Goal: Task Accomplishment & Management: Use online tool/utility

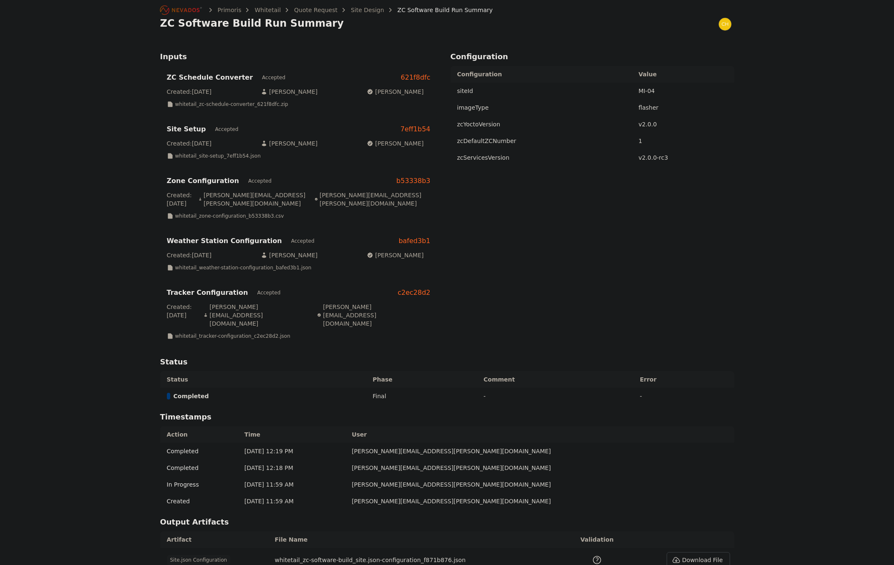
scroll to position [111, 0]
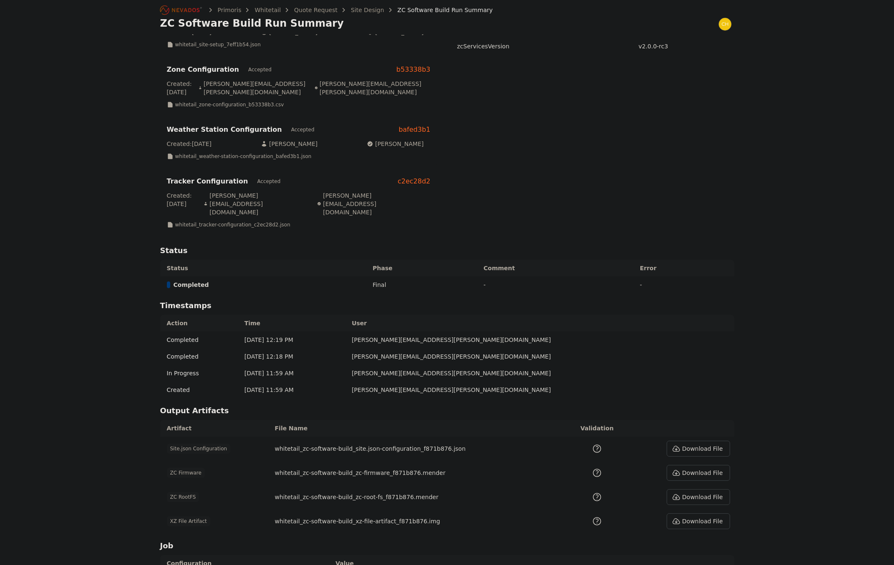
click at [688, 489] on button "Download File" at bounding box center [697, 497] width 63 height 16
click at [831, 502] on div "Primoris Whitetail Quote Request Site Design ZC Software Build Run Summary ZC S…" at bounding box center [447, 267] width 894 height 756
click at [432, 29] on div "ZC Software Build Run Summary" at bounding box center [447, 24] width 574 height 14
click at [437, 33] on div "Primoris Whitetail Quote Request Site Design ZC Software Build Run Summary ZC S…" at bounding box center [447, 17] width 600 height 34
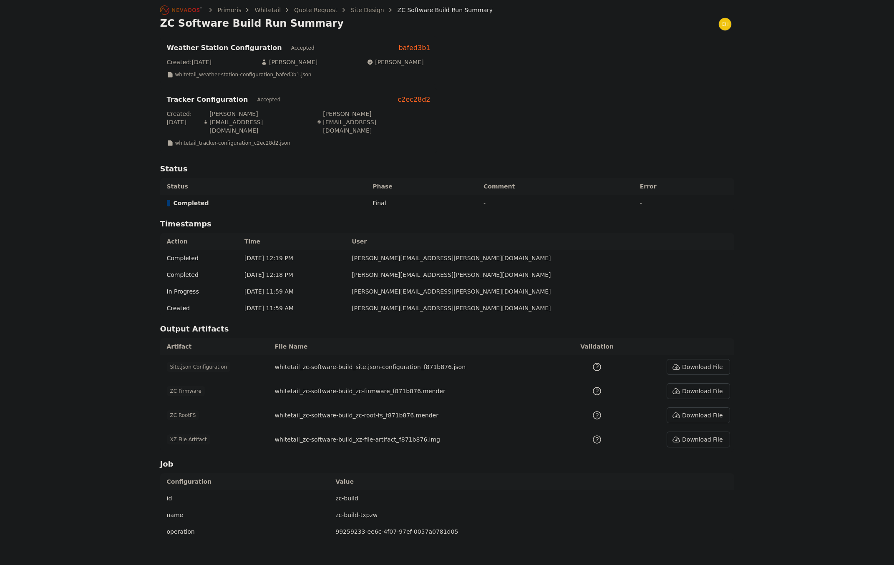
scroll to position [421, 0]
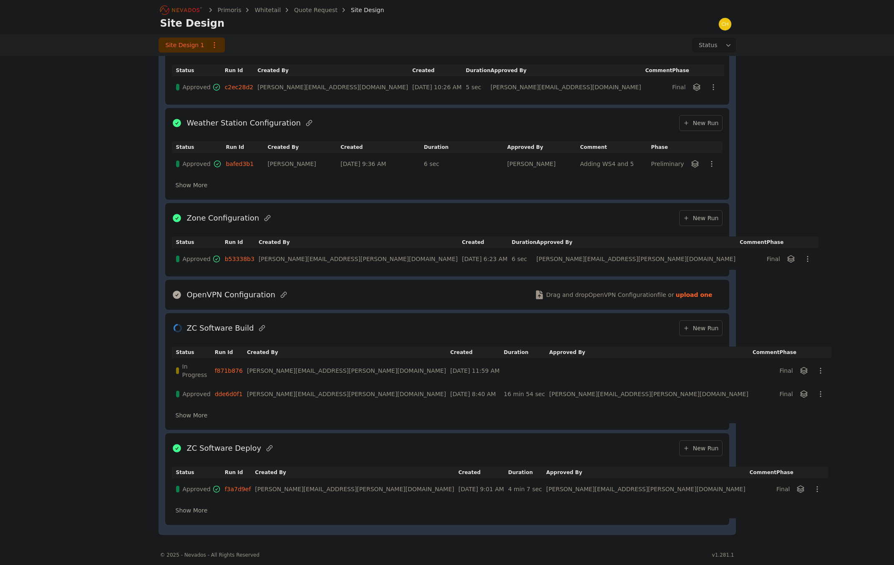
drag, startPoint x: 301, startPoint y: 65, endPoint x: 301, endPoint y: 60, distance: 5.0
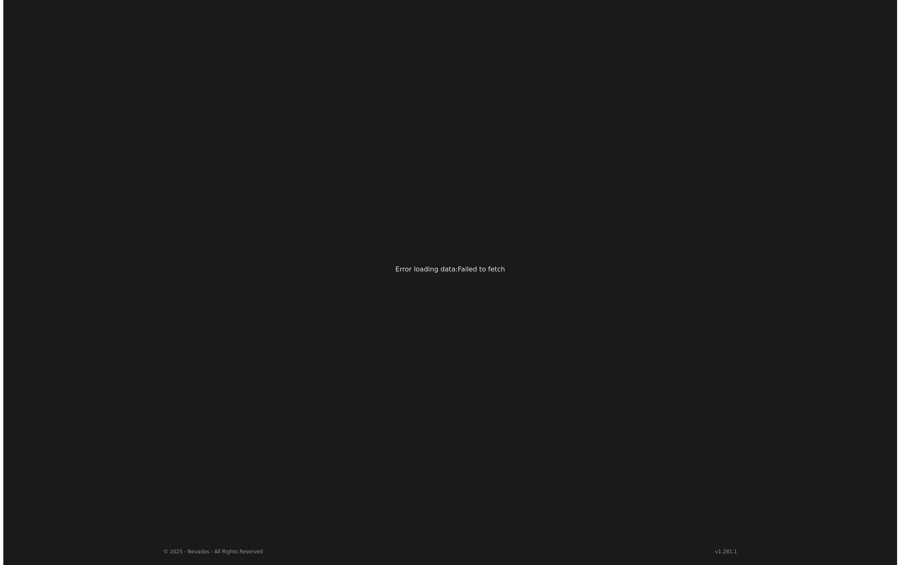
scroll to position [0, 0]
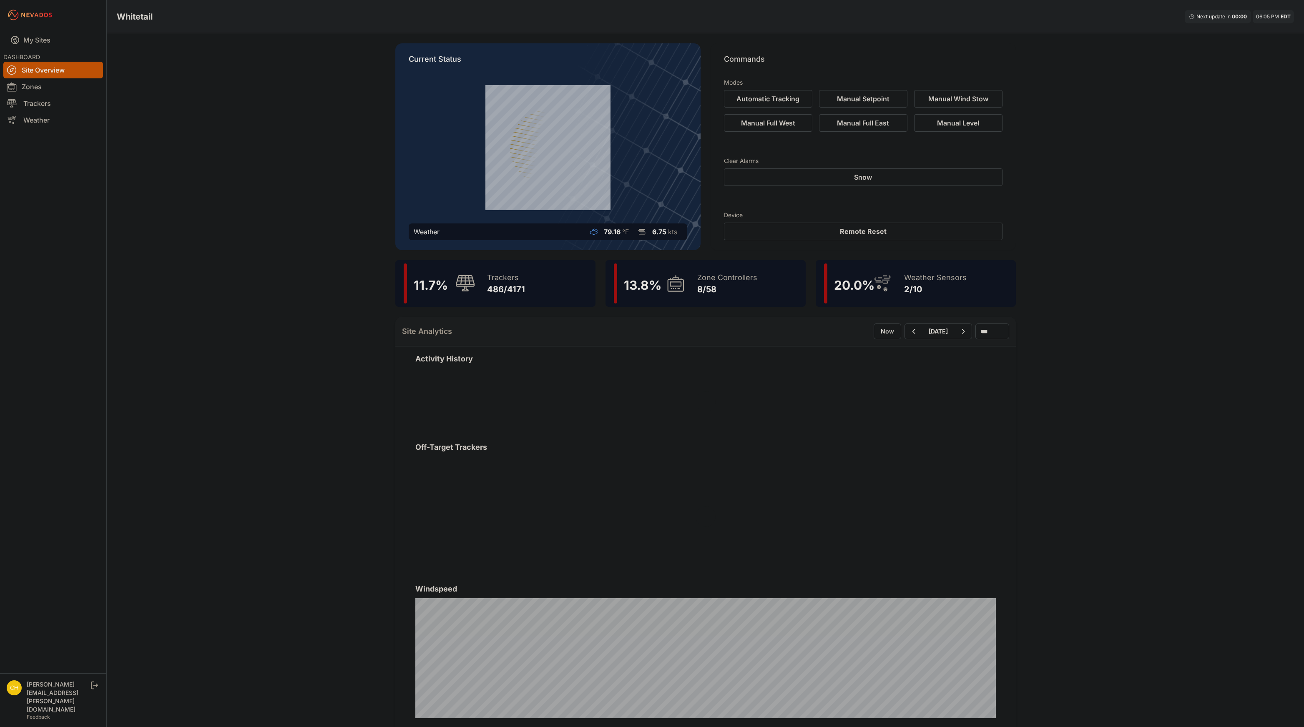
click at [696, 225] on div "Current Status Weather 79.16 °F 6.75 kts" at bounding box center [547, 146] width 305 height 207
click at [711, 294] on div "9/58" at bounding box center [727, 290] width 60 height 12
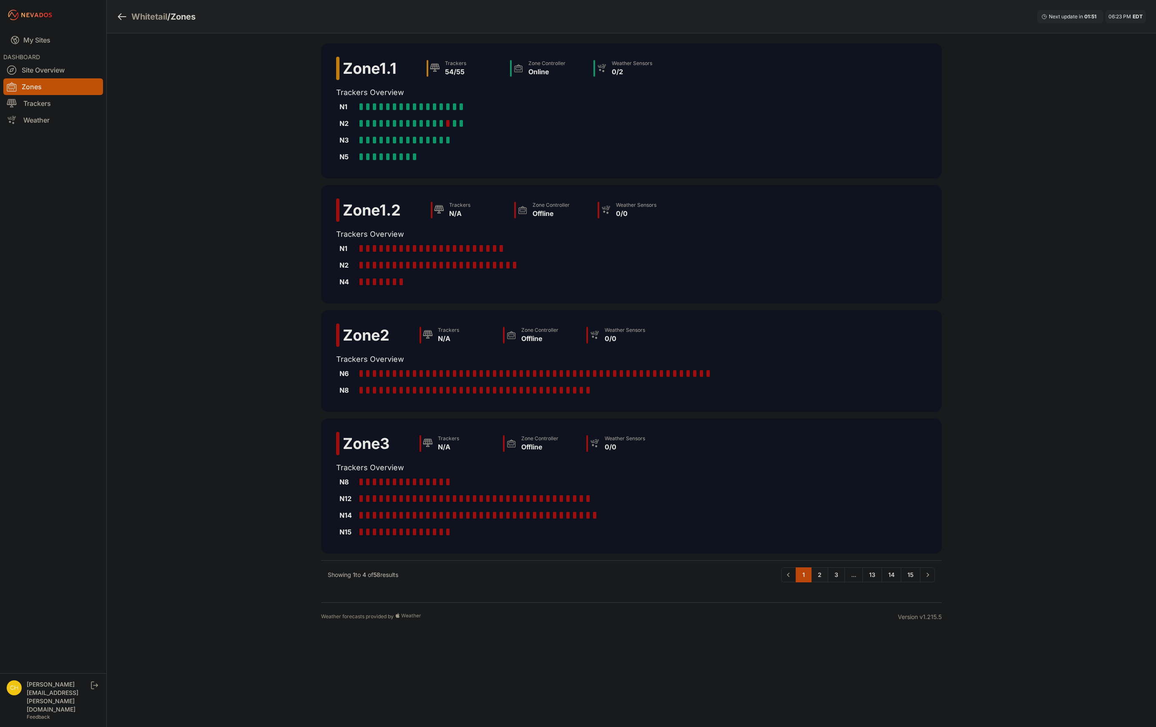
click at [816, 579] on link "2" at bounding box center [819, 575] width 17 height 15
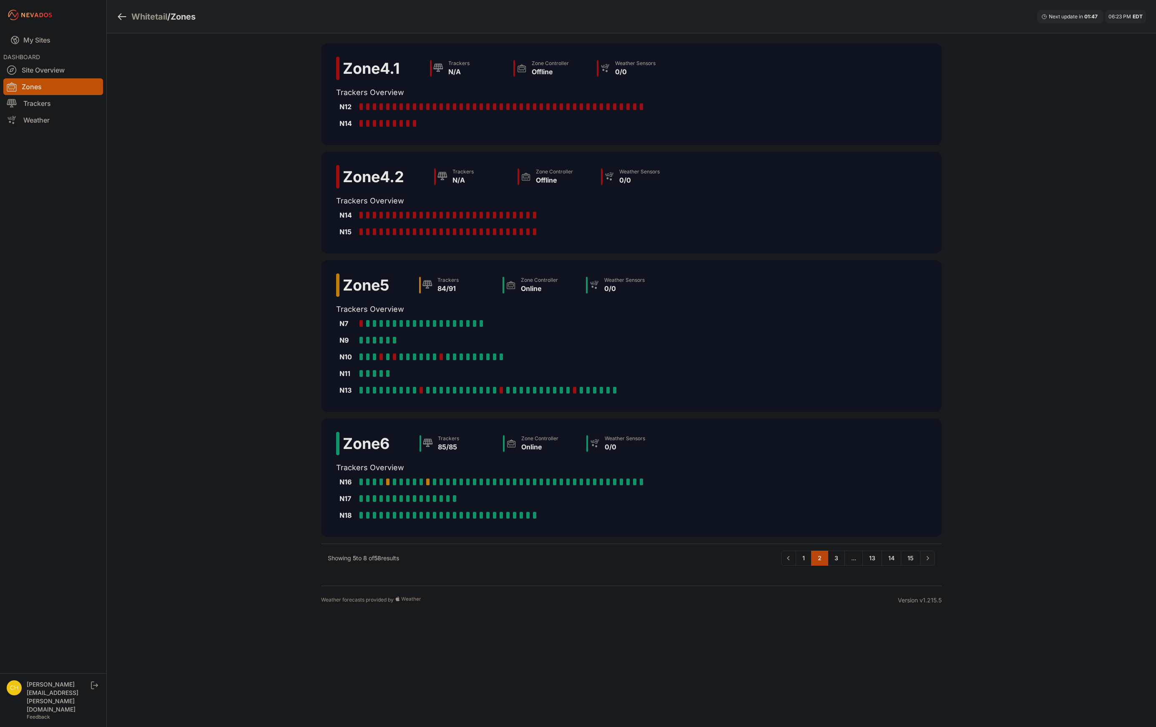
click at [927, 561] on icon "Pagination" at bounding box center [927, 558] width 8 height 8
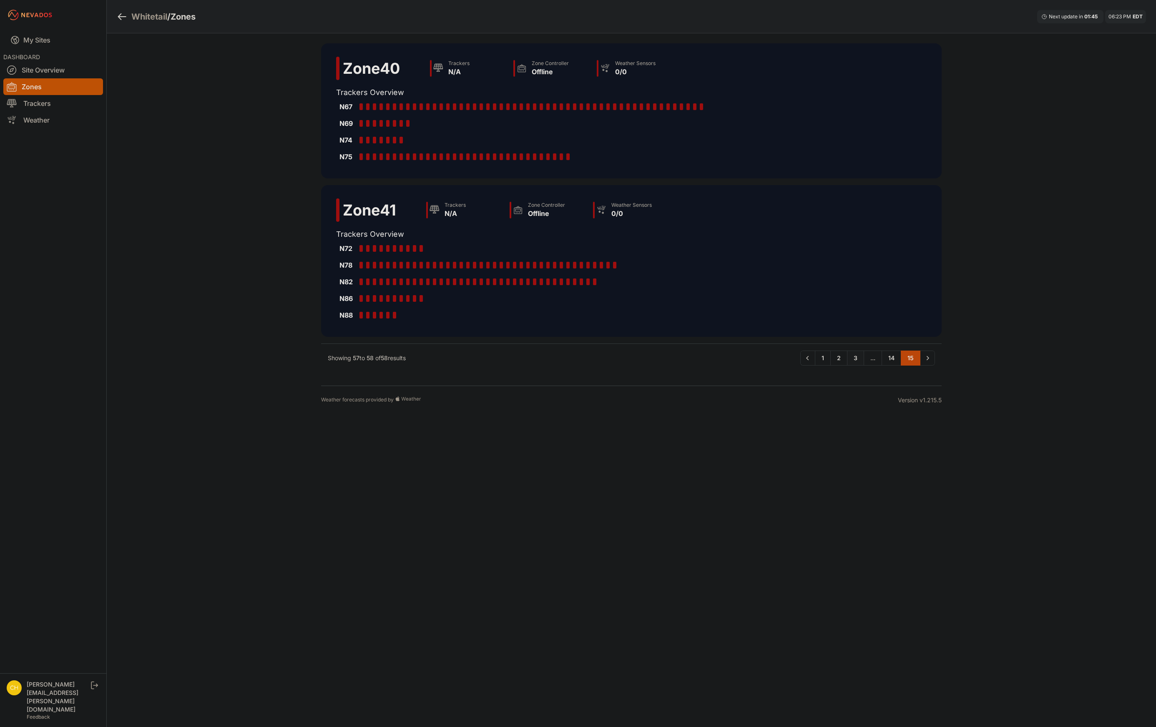
click at [858, 362] on link "3" at bounding box center [855, 358] width 17 height 15
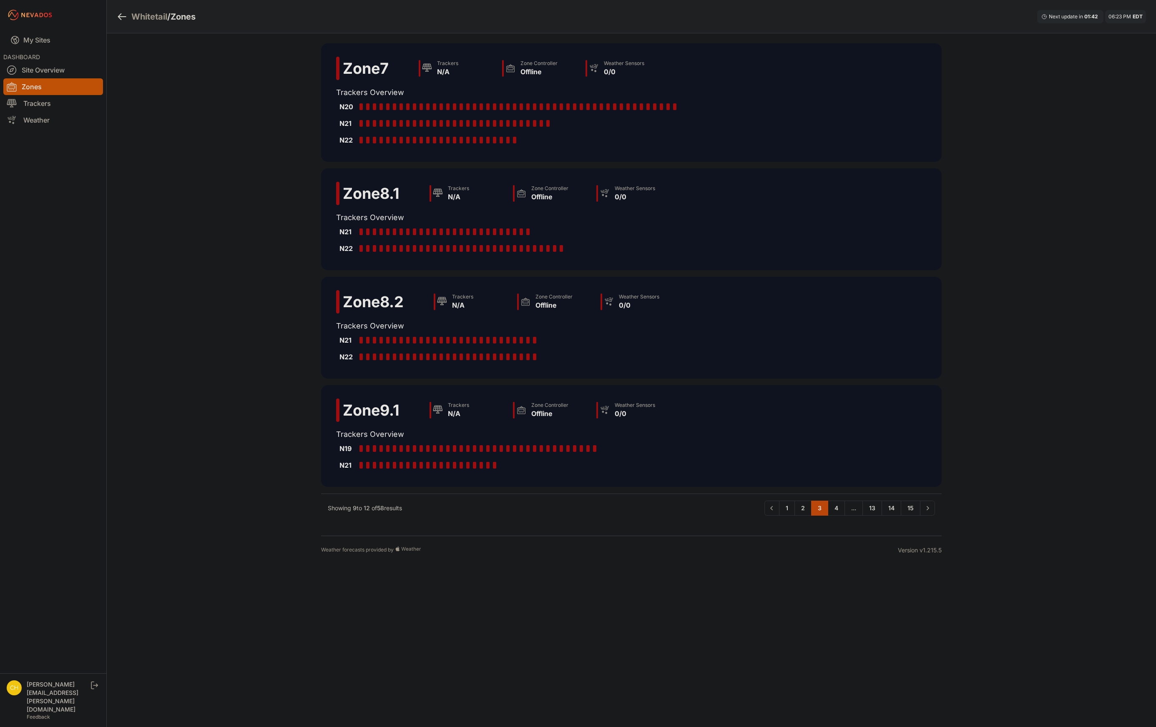
drag, startPoint x: 672, startPoint y: 583, endPoint x: 695, endPoint y: 572, distance: 25.7
click at [673, 583] on body "My Sites DASHBOARD Site Overview Zones Trackers Weather chris.young@nevados.sol…" at bounding box center [578, 363] width 1156 height 727
click at [933, 511] on link "Next" at bounding box center [927, 508] width 15 height 15
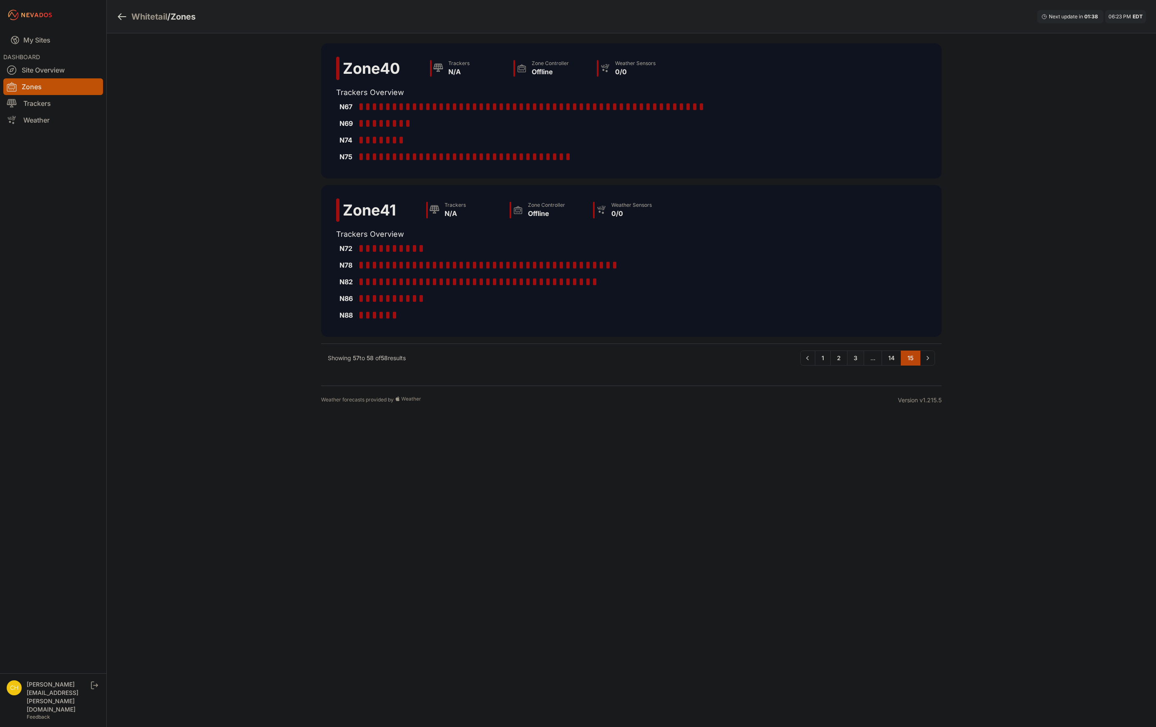
click at [854, 359] on link "3" at bounding box center [855, 358] width 17 height 15
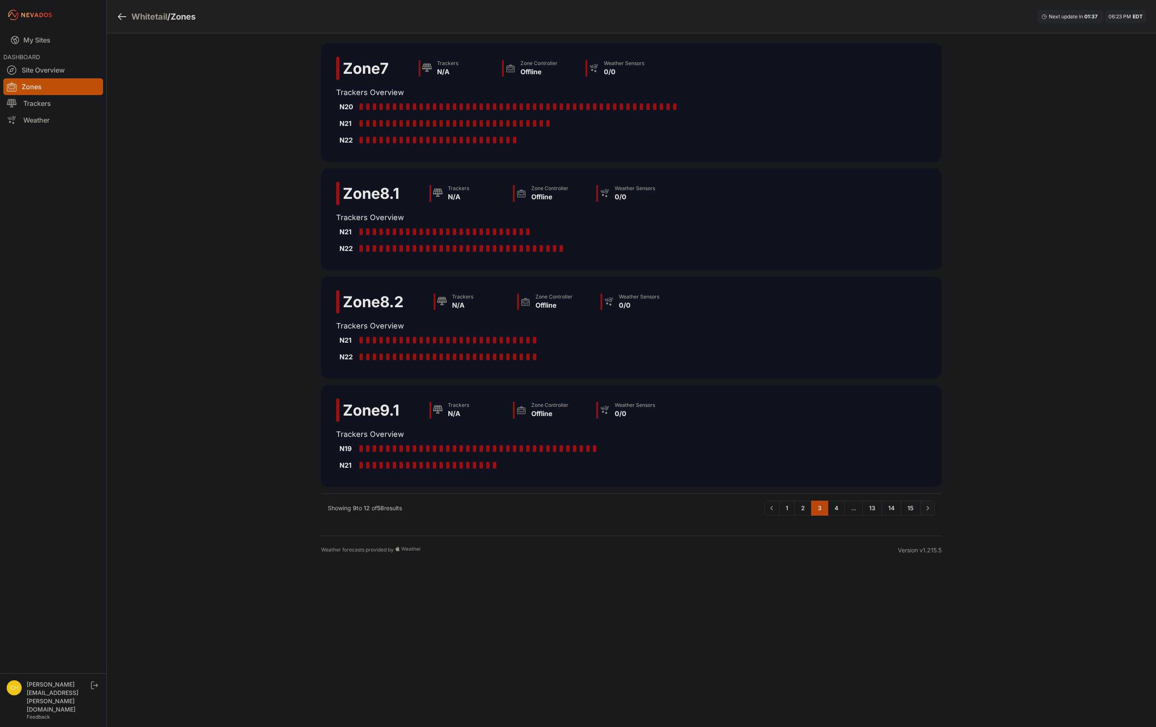
click at [925, 507] on icon "Pagination" at bounding box center [927, 508] width 8 height 8
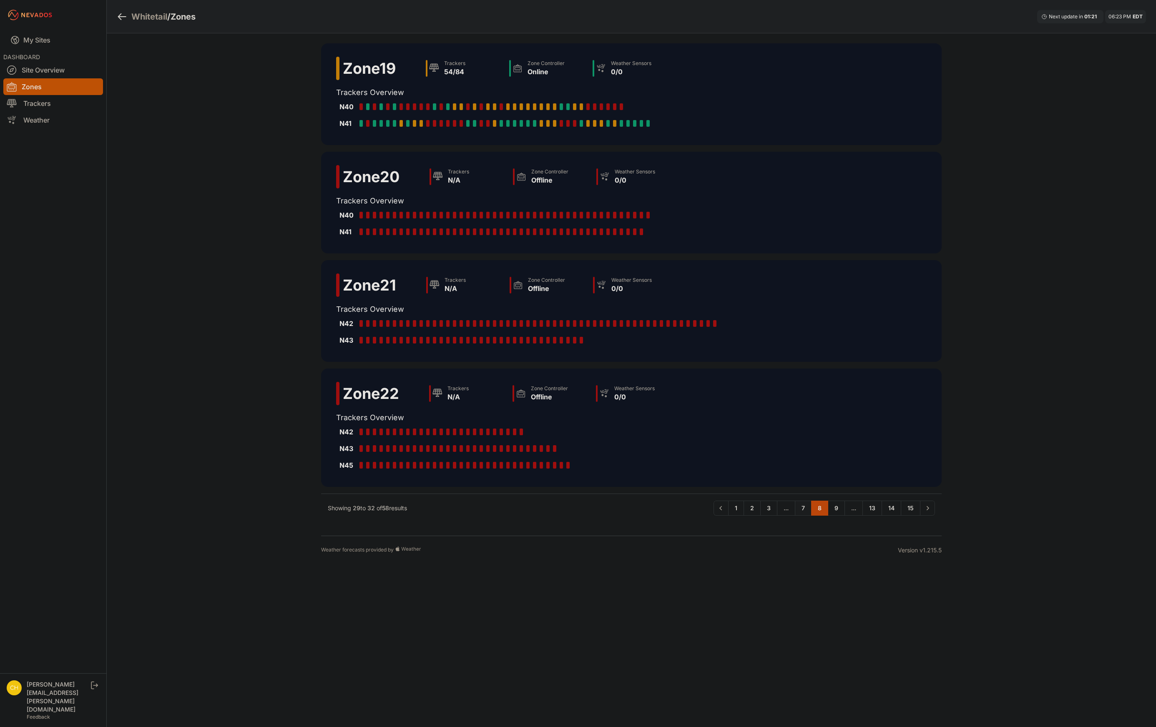
click at [805, 508] on link "7" at bounding box center [803, 508] width 17 height 15
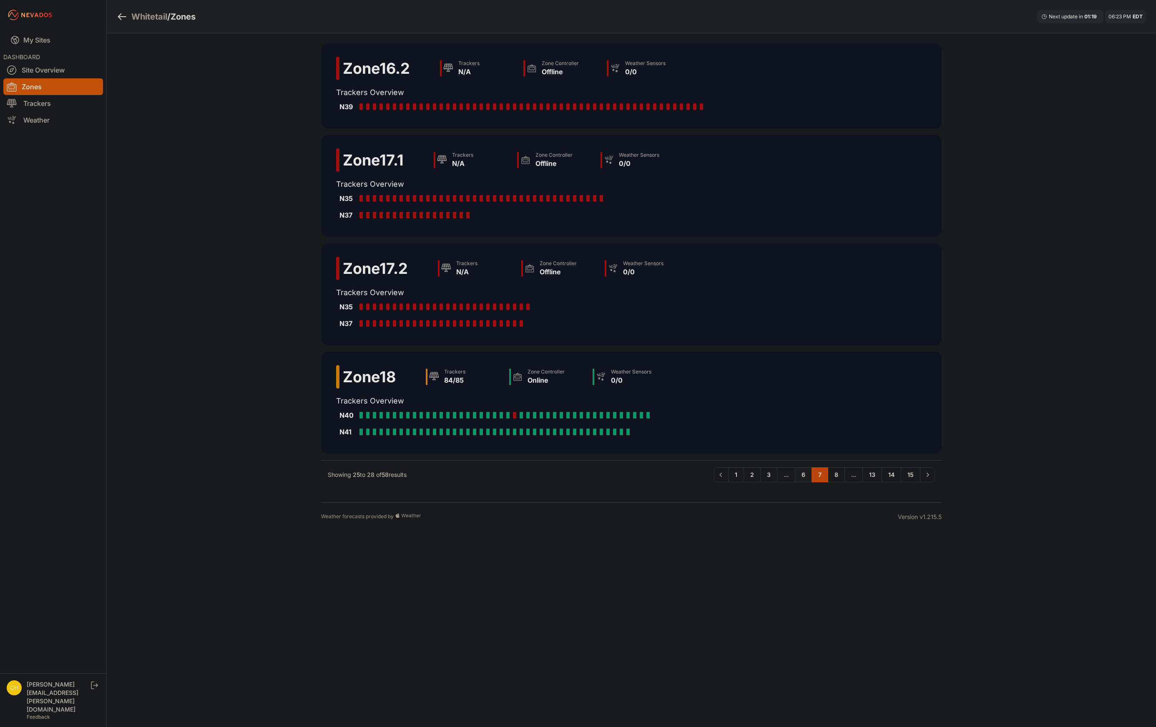
click at [803, 478] on link "6" at bounding box center [803, 474] width 17 height 15
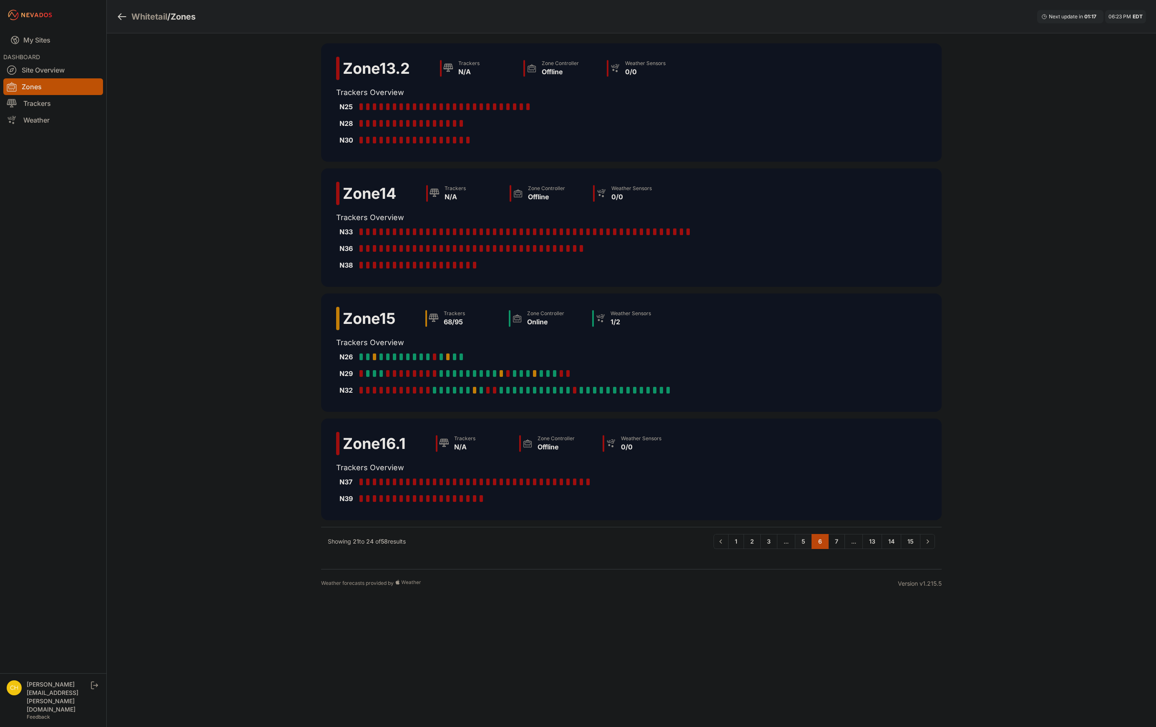
click at [804, 542] on link "5" at bounding box center [803, 541] width 17 height 15
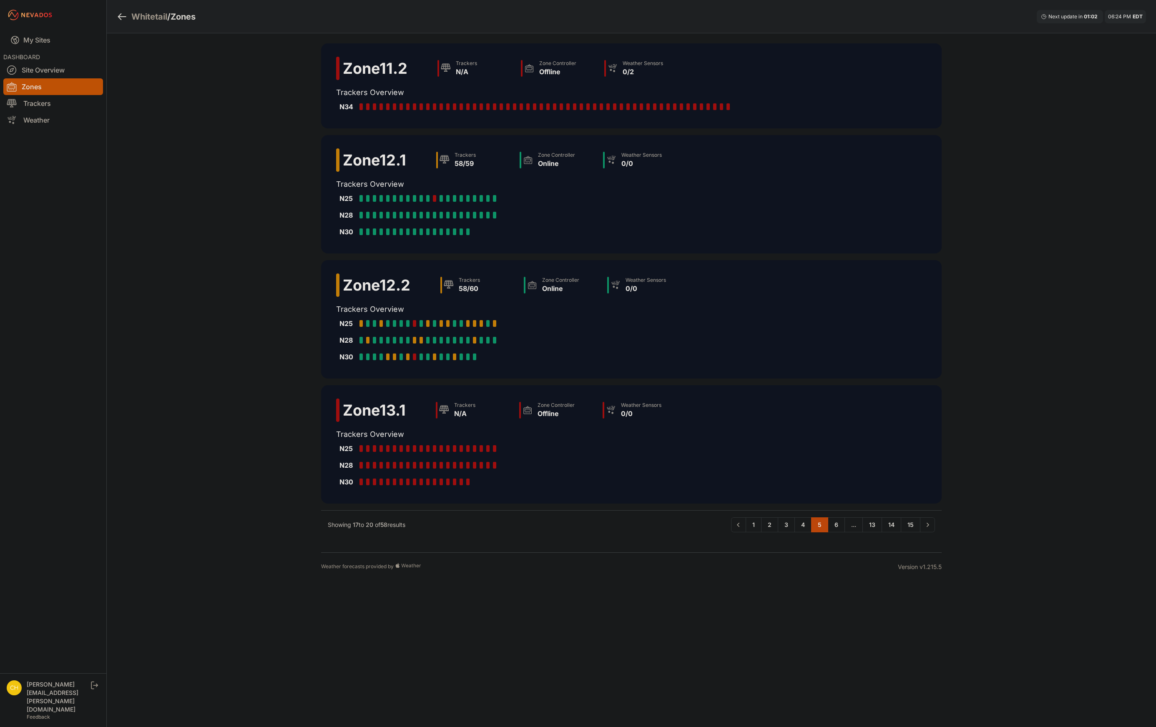
click at [1020, 442] on div "Whitetail / Zones Next update in 01 : 02 06:24 PM EDT Zone 11.2 Trackers N/A Zo…" at bounding box center [578, 290] width 1156 height 581
click at [115, 123] on div "Whitetail / Zones Next update in 00 : 00 06:27 PM EDT Zone 11.2 Trackers N/A Zo…" at bounding box center [578, 290] width 1156 height 581
click at [601, 593] on body "My Sites DASHBOARD Site Overview Zones Trackers Weather chris.young@nevados.sol…" at bounding box center [578, 363] width 1156 height 727
drag, startPoint x: 766, startPoint y: 593, endPoint x: 741, endPoint y: 580, distance: 27.8
click at [763, 593] on body "My Sites DASHBOARD Site Overview Zones Trackers Weather chris.young@nevados.sol…" at bounding box center [578, 363] width 1156 height 727
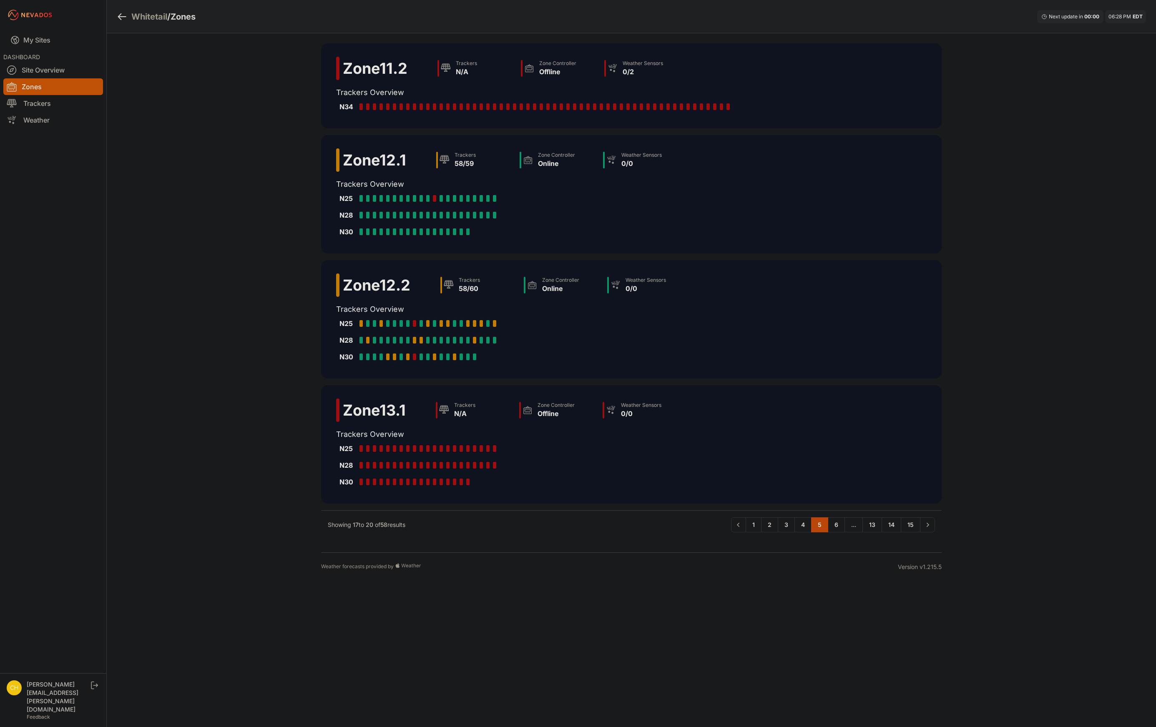
click at [1059, 442] on div "Whitetail / Zones Next update in 00 : 00 06:28 PM EDT Zone 11.2 Trackers N/A Zo…" at bounding box center [578, 290] width 1156 height 581
drag, startPoint x: 137, startPoint y: 125, endPoint x: 139, endPoint y: 138, distance: 13.6
click at [137, 125] on div "Whitetail / Zones Next update in 00 : 00 06:28 PM EDT Zone 11.2 Trackers N/A Zo…" at bounding box center [578, 290] width 1156 height 581
click at [832, 528] on link "6" at bounding box center [836, 524] width 17 height 15
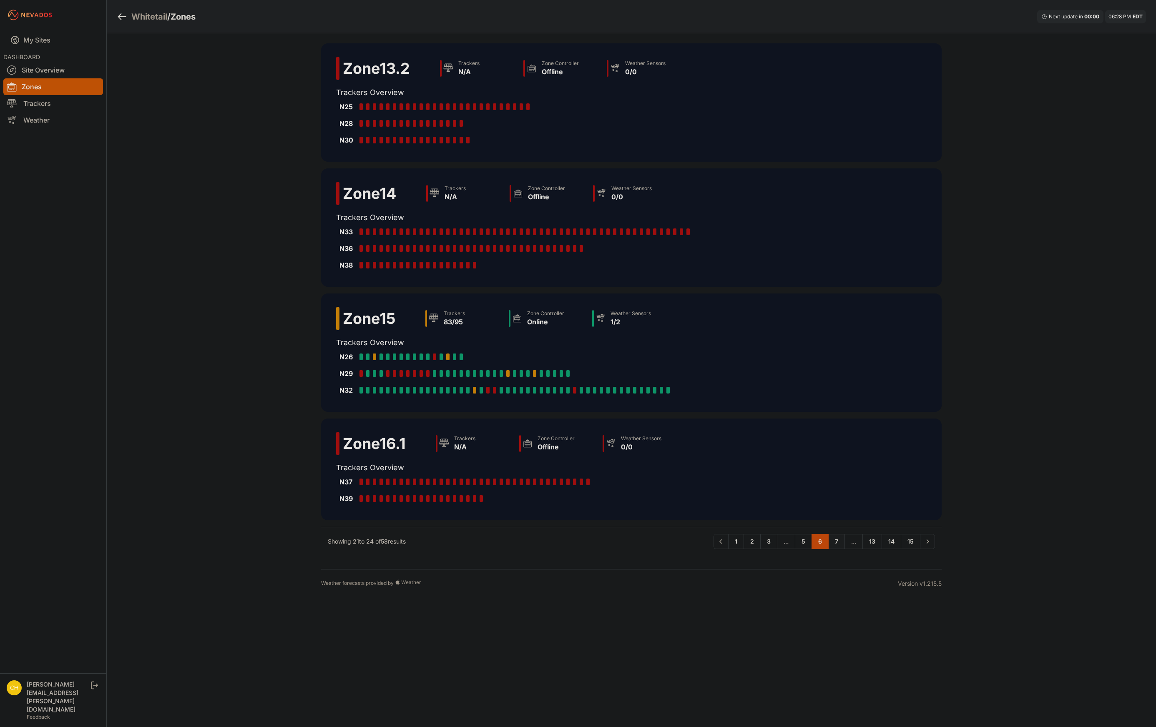
click at [834, 540] on link "7" at bounding box center [836, 541] width 17 height 15
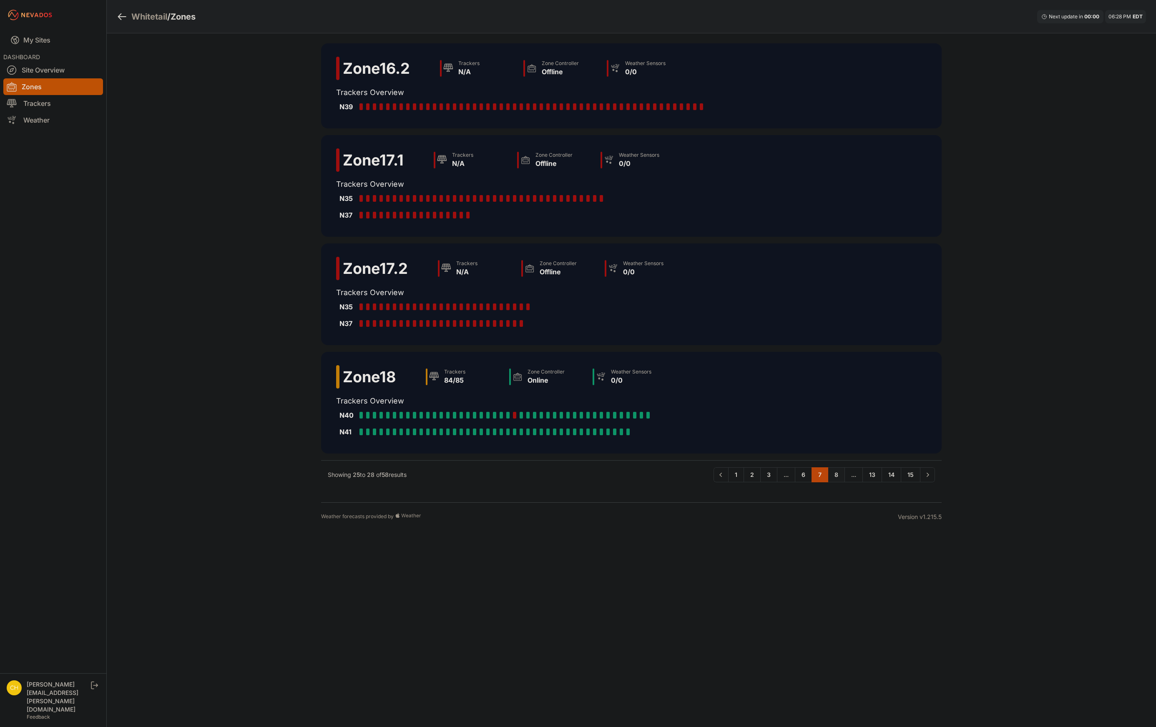
click at [835, 473] on link "8" at bounding box center [836, 474] width 17 height 15
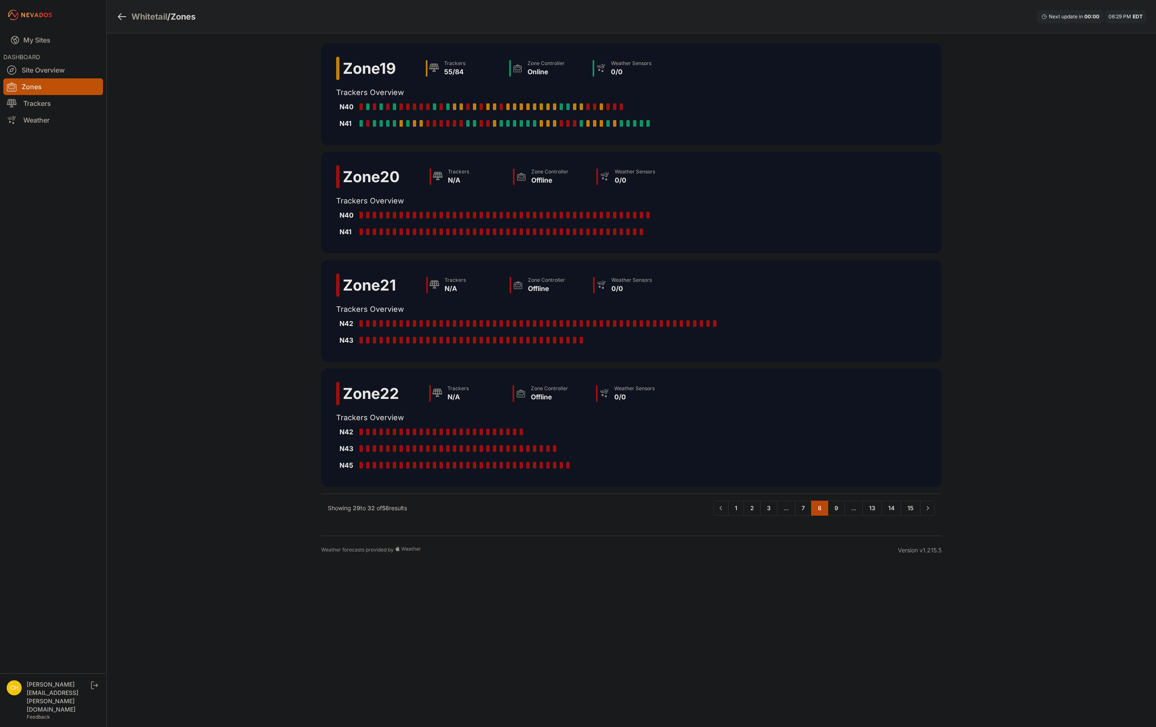
click at [715, 598] on body "My Sites DASHBOARD Site Overview Zones Trackers Weather chris.young@nevados.sol…" at bounding box center [578, 363] width 1156 height 727
click at [1037, 264] on div "Whitetail / Zones Next update in 00 : 00 06:30 PM EDT Zone 19 Trackers 55/84 Zo…" at bounding box center [578, 282] width 1156 height 565
click at [836, 507] on link "9" at bounding box center [836, 508] width 17 height 15
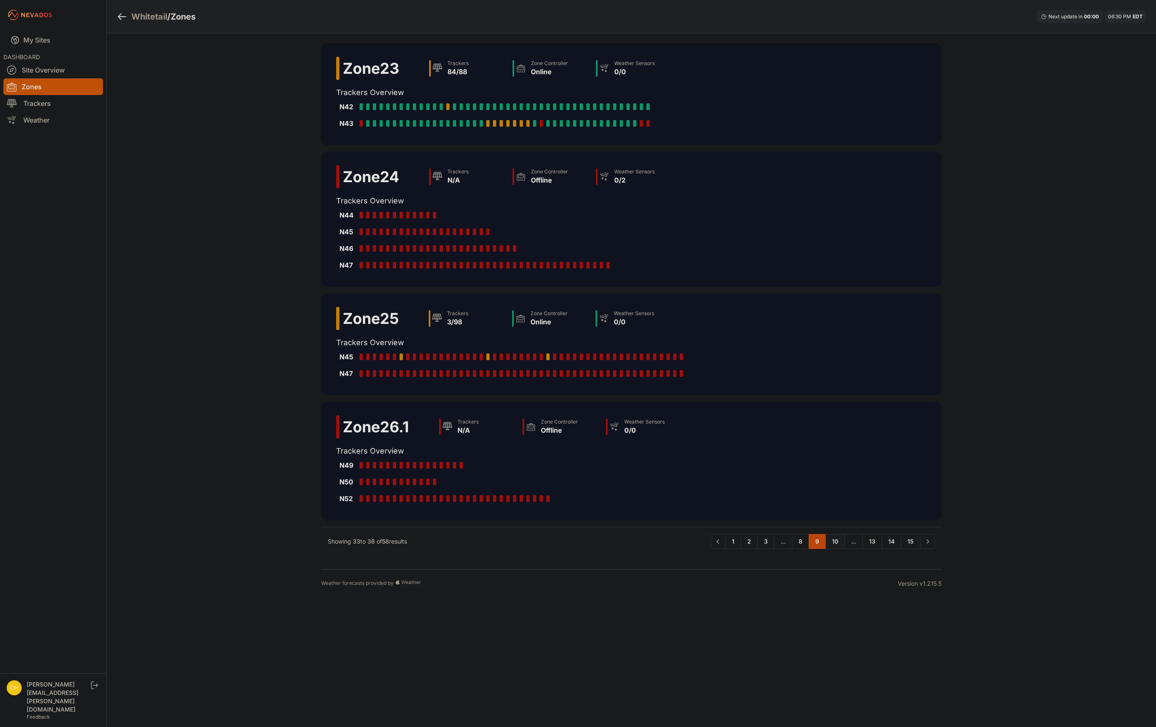
click at [834, 542] on link "10" at bounding box center [835, 541] width 20 height 15
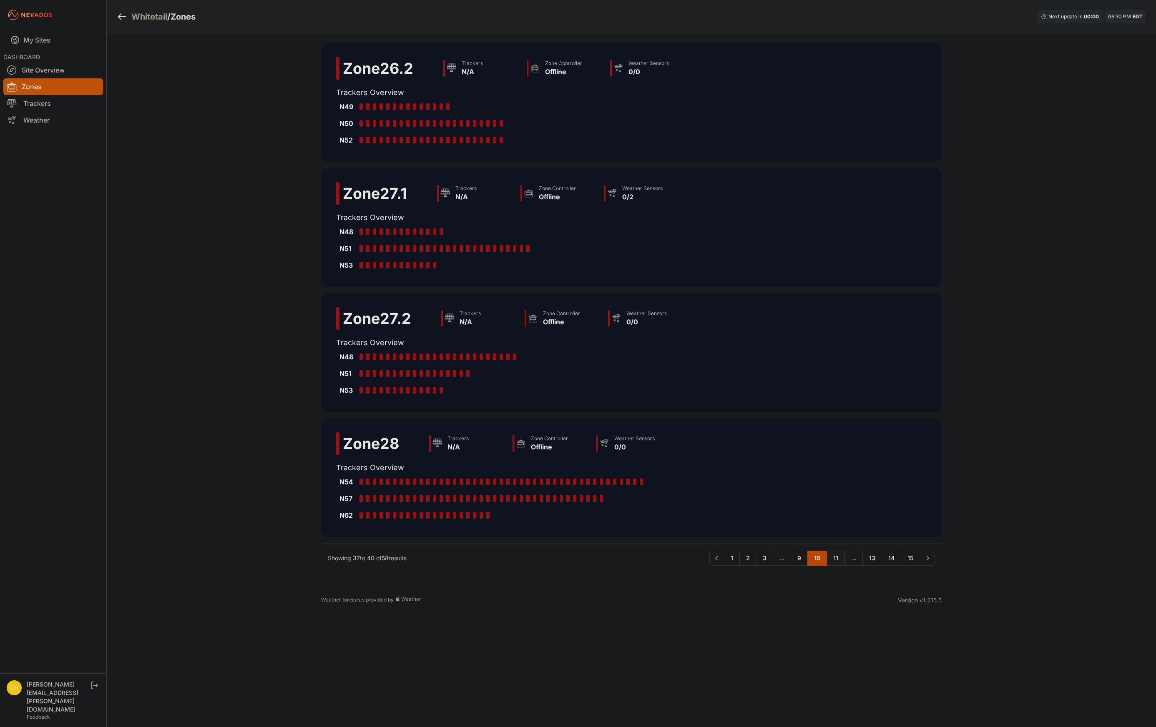
click at [838, 558] on link "11" at bounding box center [835, 558] width 18 height 15
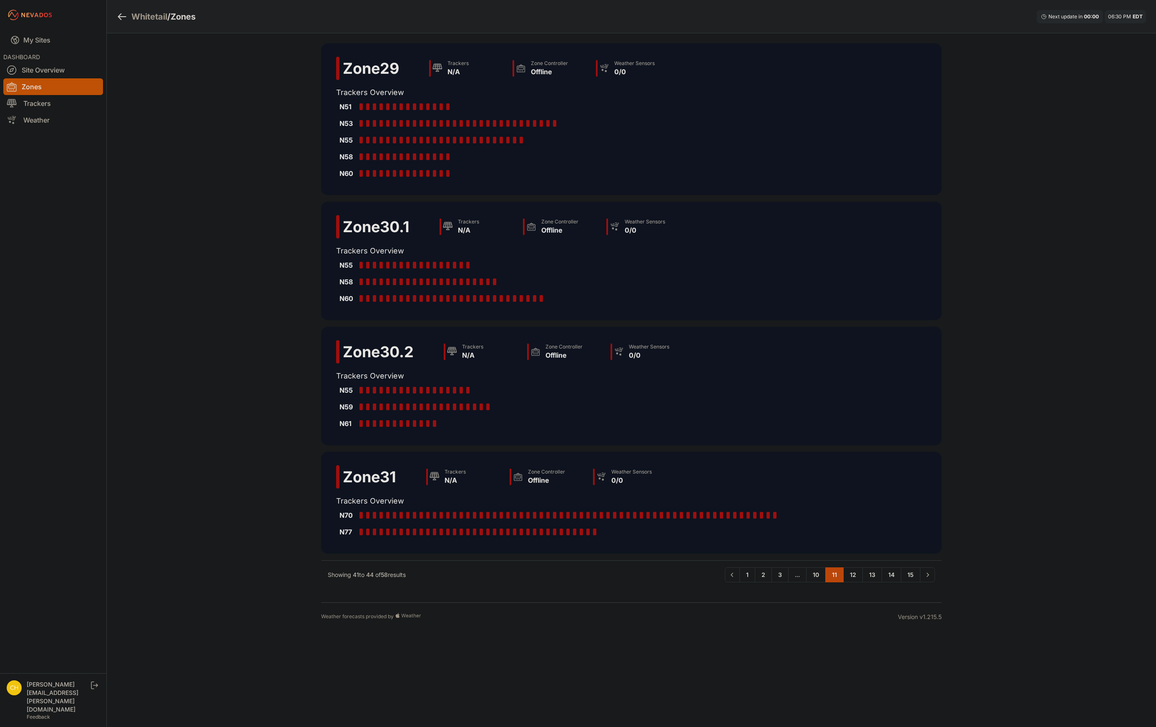
drag, startPoint x: 845, startPoint y: 622, endPoint x: 848, endPoint y: 595, distance: 27.2
click at [845, 622] on div "Weather forecasts provided by Version v1.215.5" at bounding box center [631, 617] width 620 height 29
click at [888, 576] on link "14" at bounding box center [891, 575] width 20 height 15
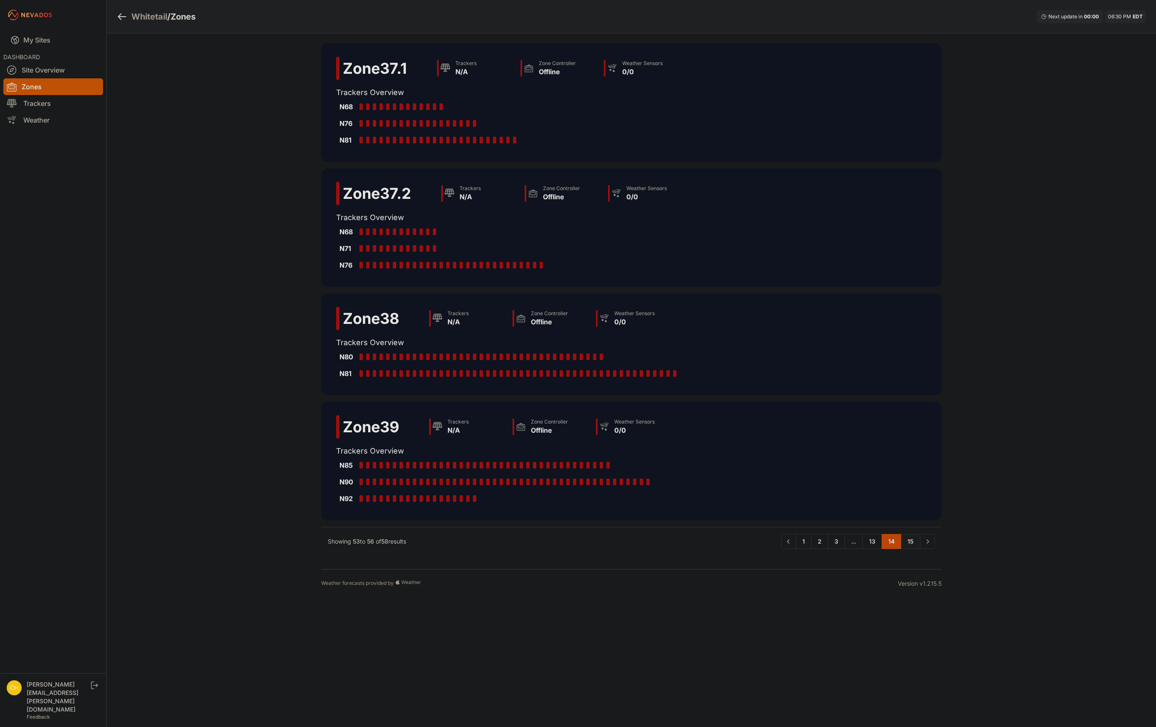
click at [914, 541] on link "15" at bounding box center [911, 541] width 20 height 15
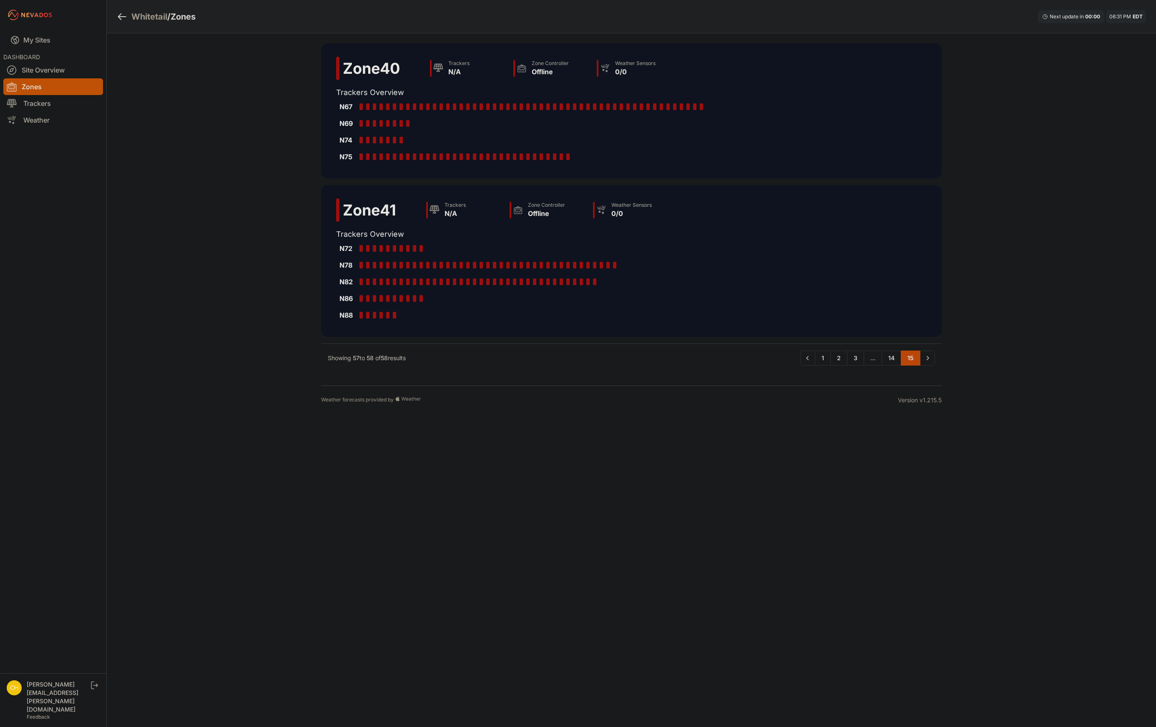
click at [115, 126] on div "Whitetail / Zones Next update in 00 : 00 06:31 PM EDT Zone 40 Trackers N/A Zone…" at bounding box center [578, 207] width 1156 height 414
click at [890, 358] on link "14" at bounding box center [891, 358] width 20 height 15
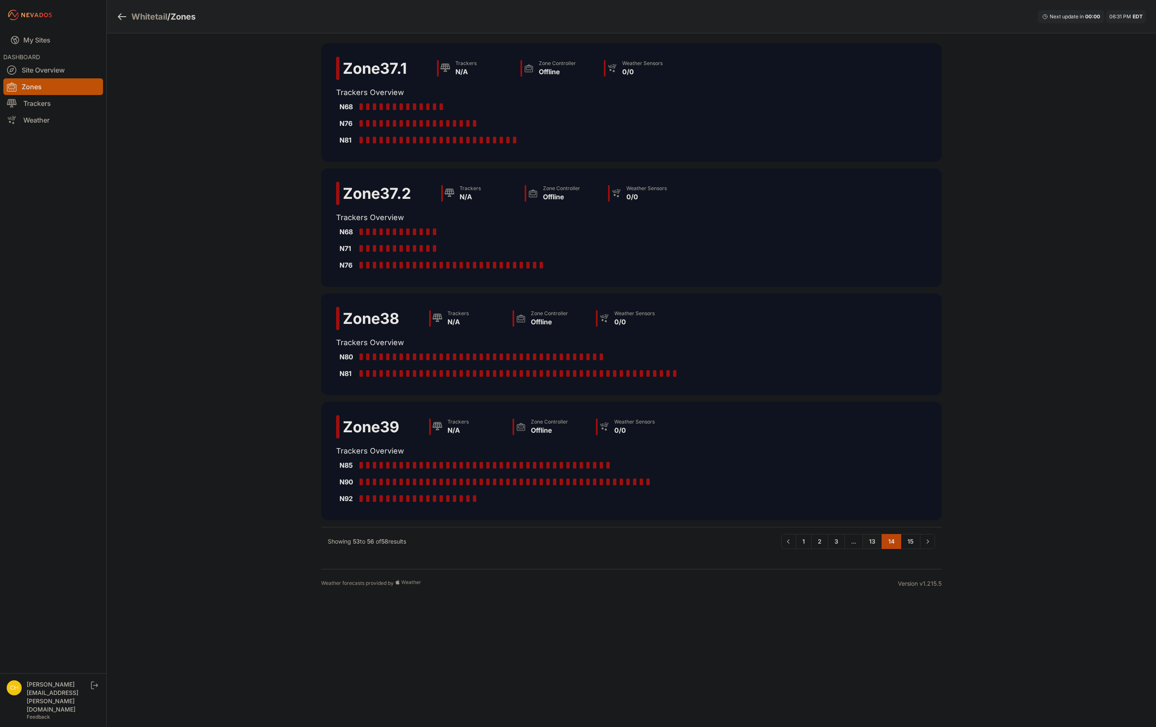
click at [874, 541] on link "13" at bounding box center [872, 541] width 20 height 15
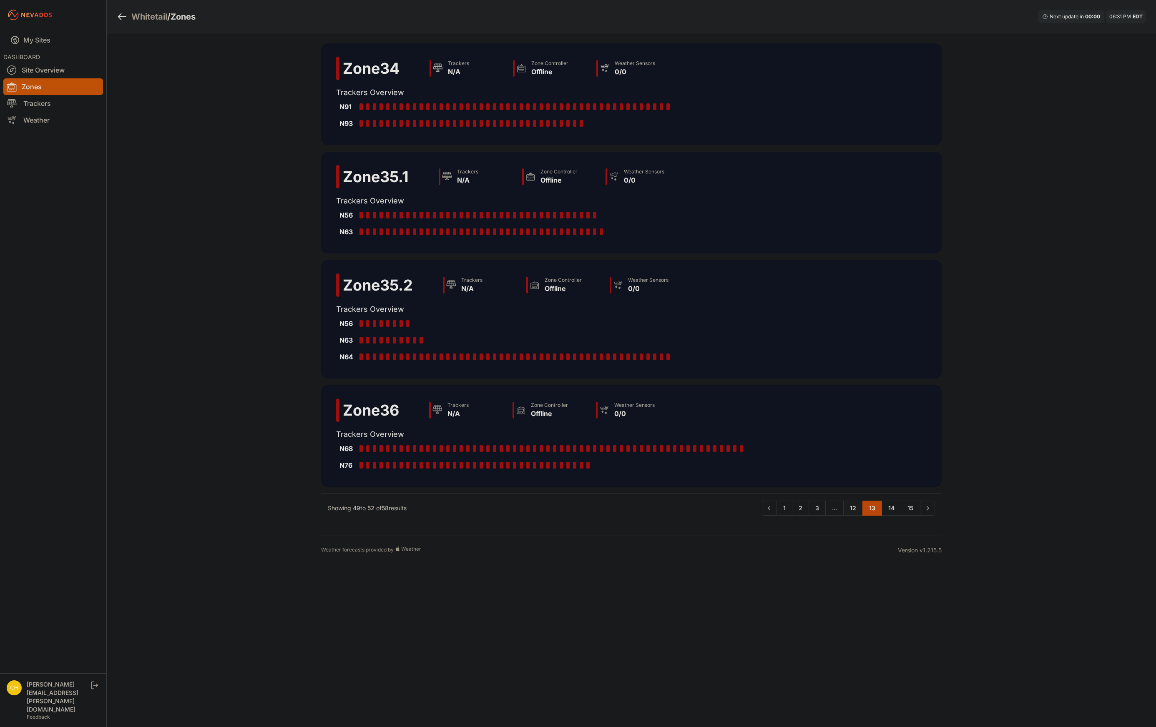
click at [854, 511] on link "12" at bounding box center [853, 508] width 20 height 15
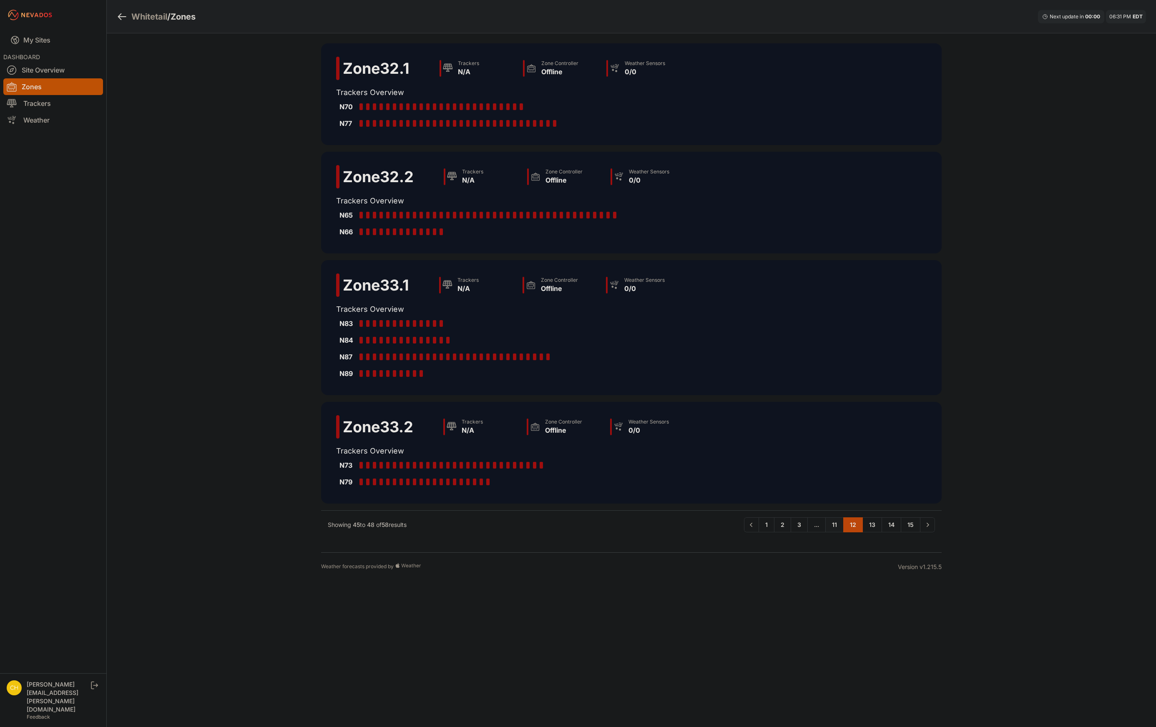
click at [841, 525] on link "11" at bounding box center [834, 524] width 18 height 15
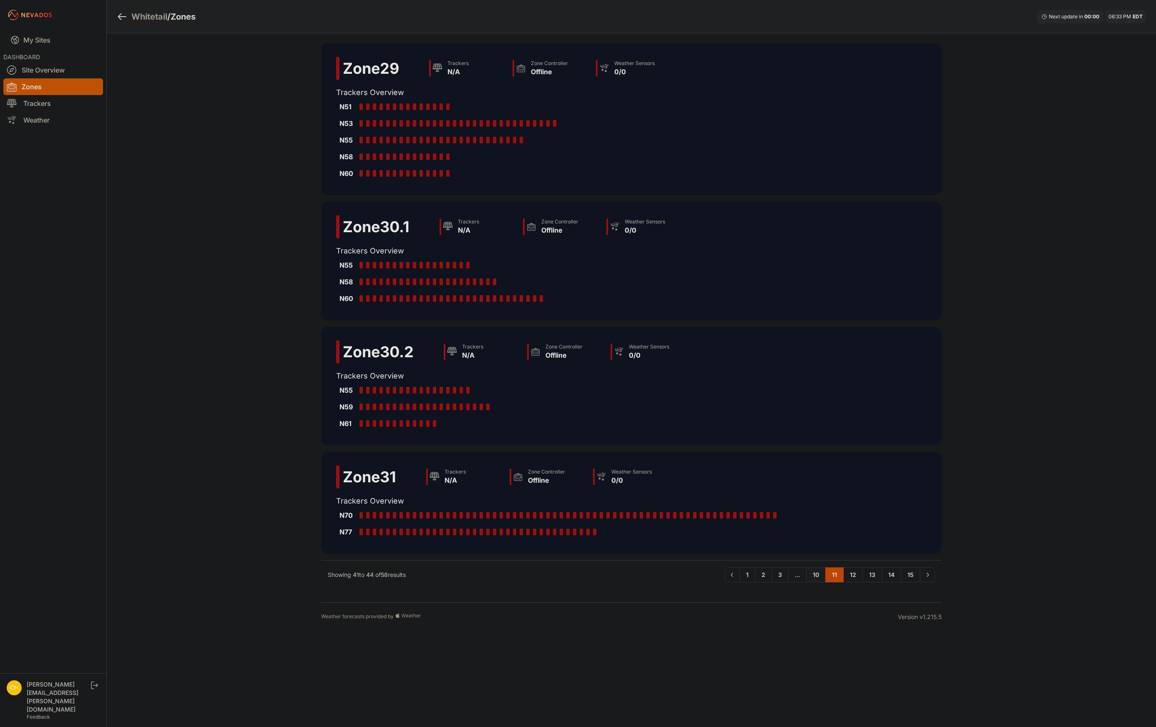
click at [819, 579] on link "10" at bounding box center [816, 575] width 20 height 15
click at [785, 579] on div "Zone 29 Trackers N/A Zone Controller Offline Weather Sensors 0/0 Trackers Overv…" at bounding box center [631, 317] width 640 height 569
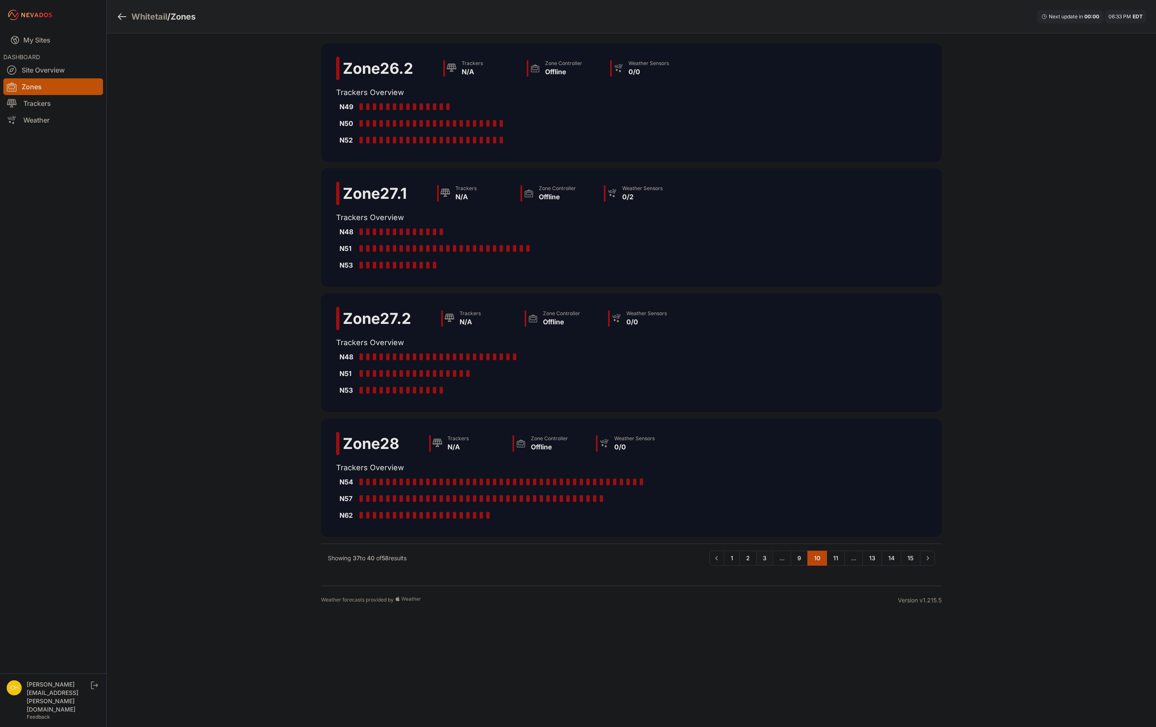
click at [762, 561] on link "3" at bounding box center [764, 558] width 17 height 15
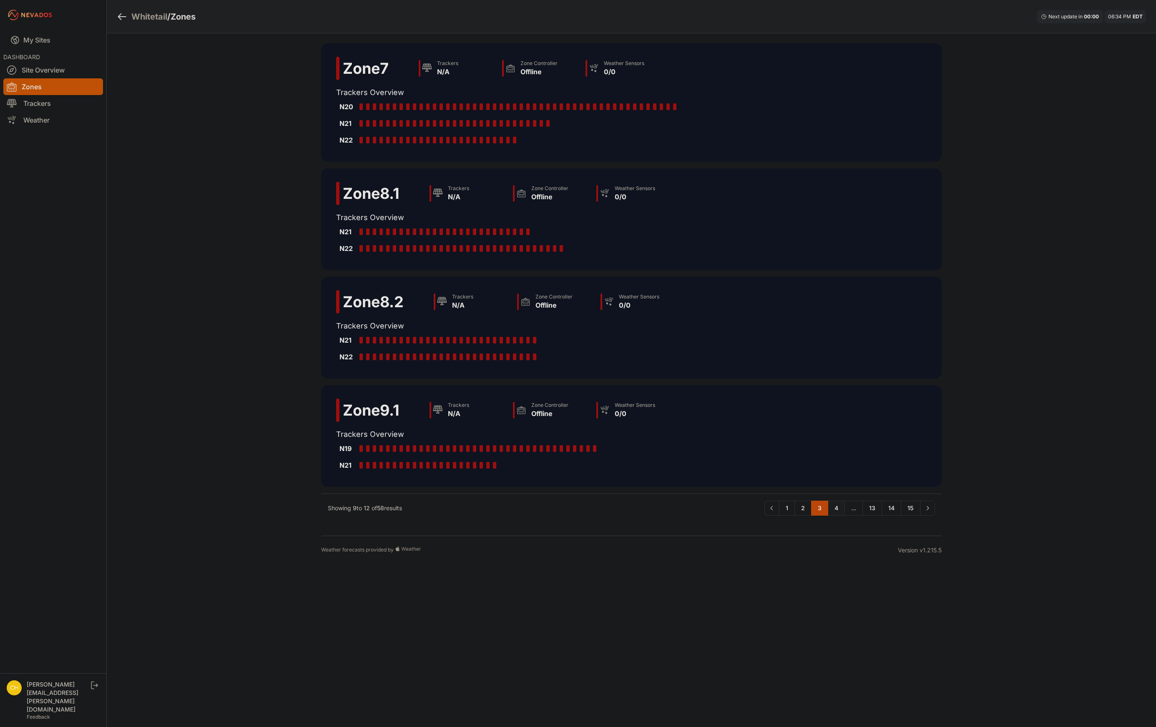
click at [837, 510] on link "4" at bounding box center [836, 508] width 17 height 15
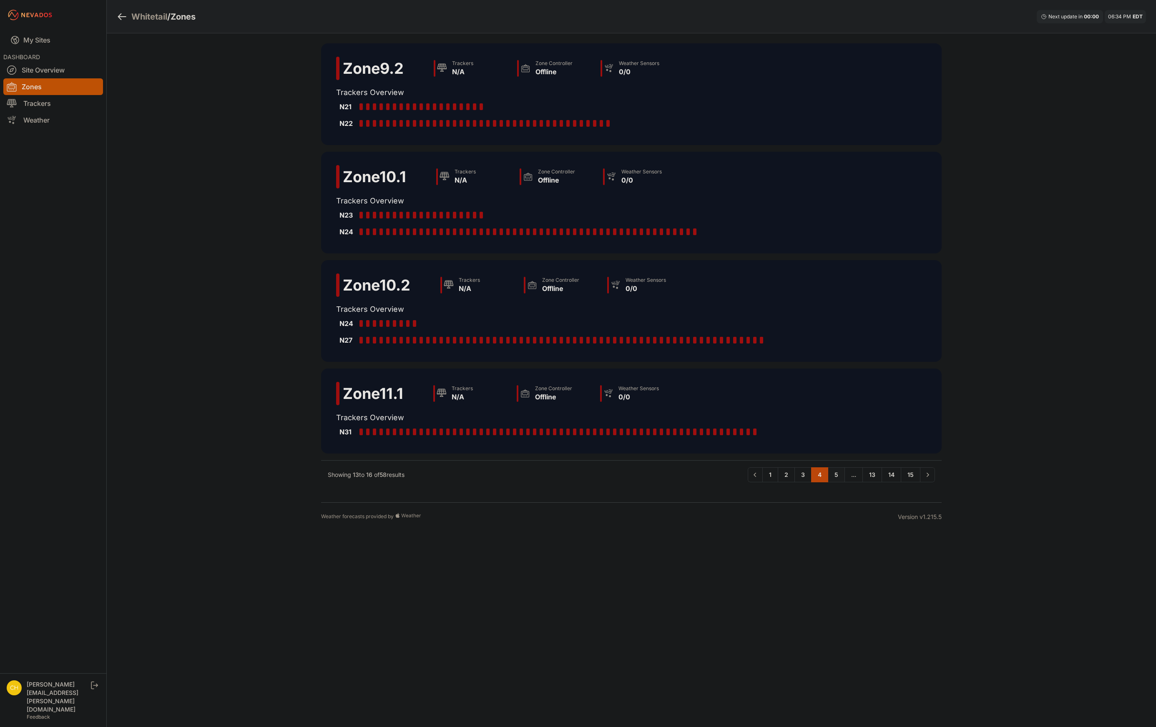
click at [839, 478] on link "5" at bounding box center [836, 474] width 17 height 15
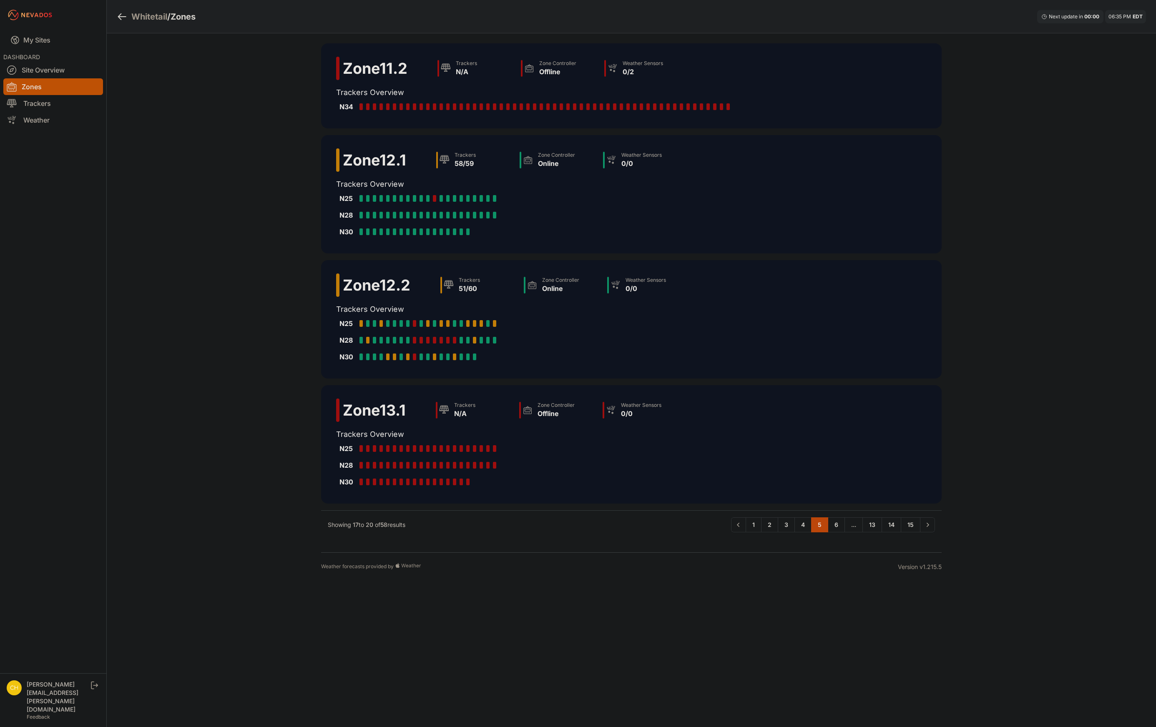
click at [142, 90] on div "Whitetail / Zones Next update in 00 : 00 06:35 PM EDT Zone 11.2 Trackers N/A Zo…" at bounding box center [578, 290] width 1156 height 581
click at [688, 618] on body "My Sites DASHBOARD Site Overview Zones Trackers Weather chris.young@nevados.sol…" at bounding box center [578, 363] width 1156 height 727
click at [63, 71] on link "Site Overview" at bounding box center [53, 70] width 100 height 17
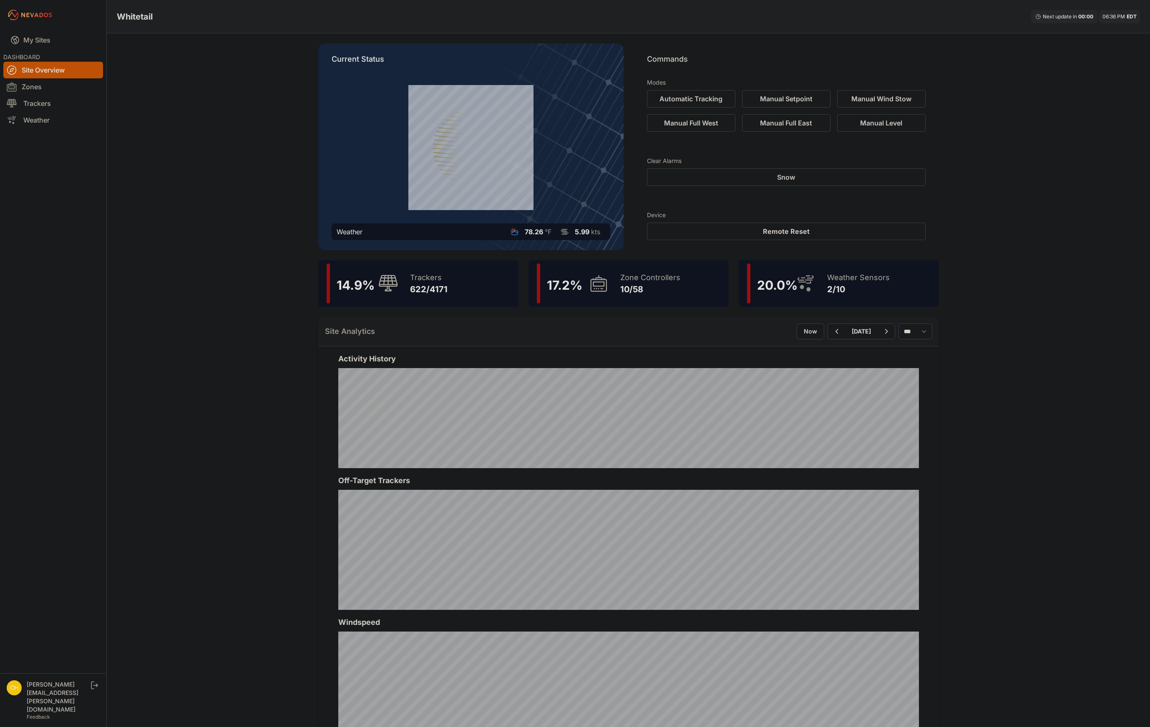
click at [176, 607] on div "Whitetail Next update in 00 : 00 06:36 PM EDT Current Status Weather 78.26 °F 5…" at bounding box center [575, 478] width 1150 height 956
click at [119, 91] on div "Whitetail Next update in 00 : 00 06:40 PM EDT Current Status Weather 78.26 °F 5…" at bounding box center [575, 478] width 1150 height 956
click at [16, 696] on img at bounding box center [14, 688] width 15 height 15
click at [151, 92] on div "Whitetail Next update in 00 : 00 06:44 PM EDT Current Status Weather 78.26 °F 5…" at bounding box center [575, 478] width 1150 height 956
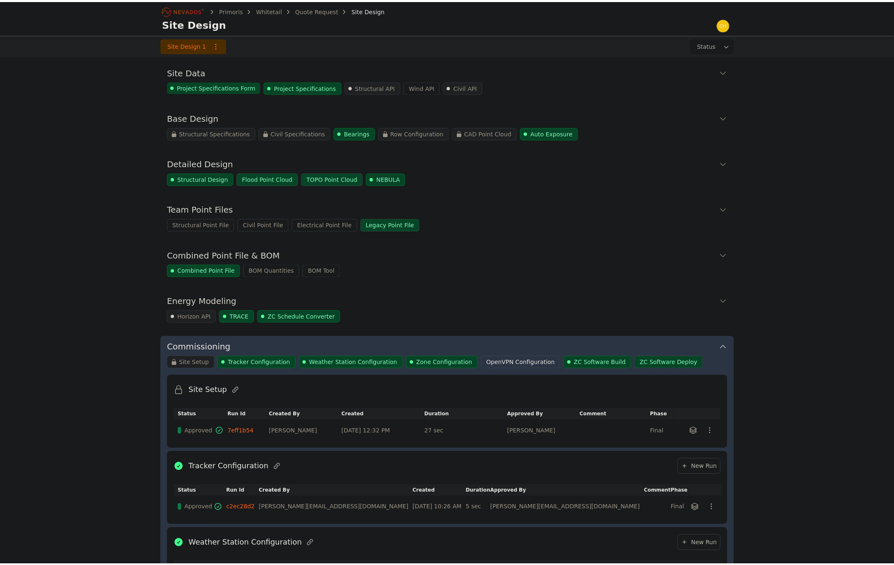
scroll to position [423, 0]
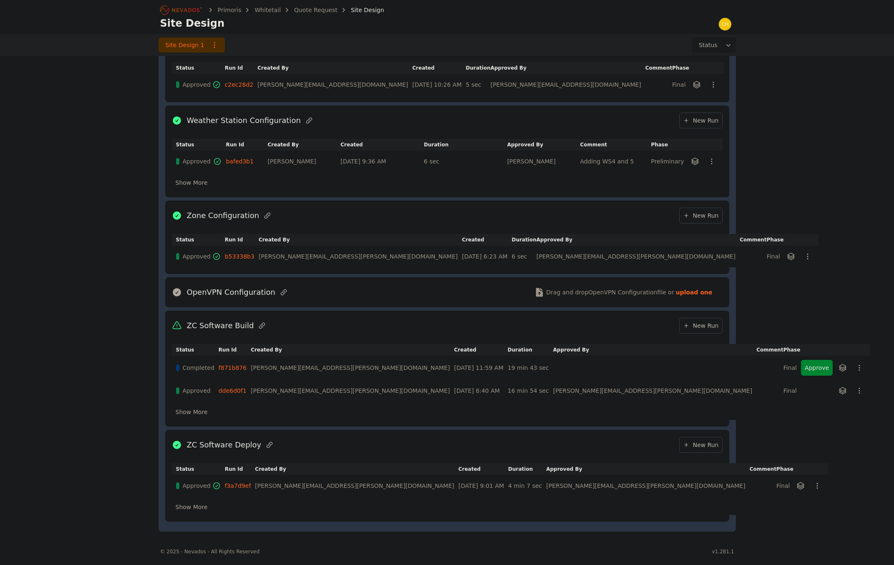
click at [704, 325] on span "New Run" at bounding box center [701, 325] width 36 height 8
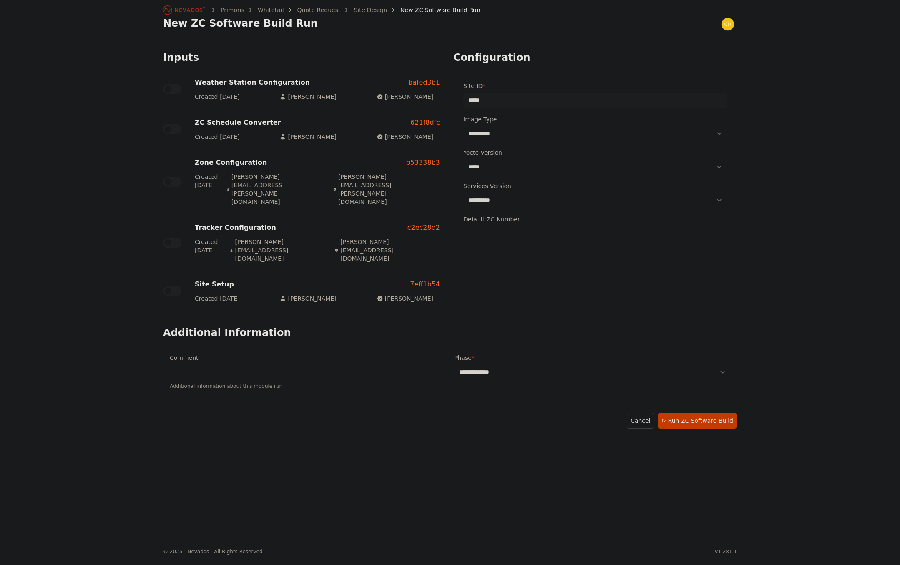
click at [492, 134] on select "**********" at bounding box center [595, 133] width 264 height 15
select select "**********"
click at [463, 126] on select "**********" at bounding box center [595, 133] width 264 height 15
drag, startPoint x: 494, startPoint y: 165, endPoint x: 494, endPoint y: 171, distance: 5.8
click at [494, 165] on select "***** ****** ****** ******" at bounding box center [595, 166] width 264 height 15
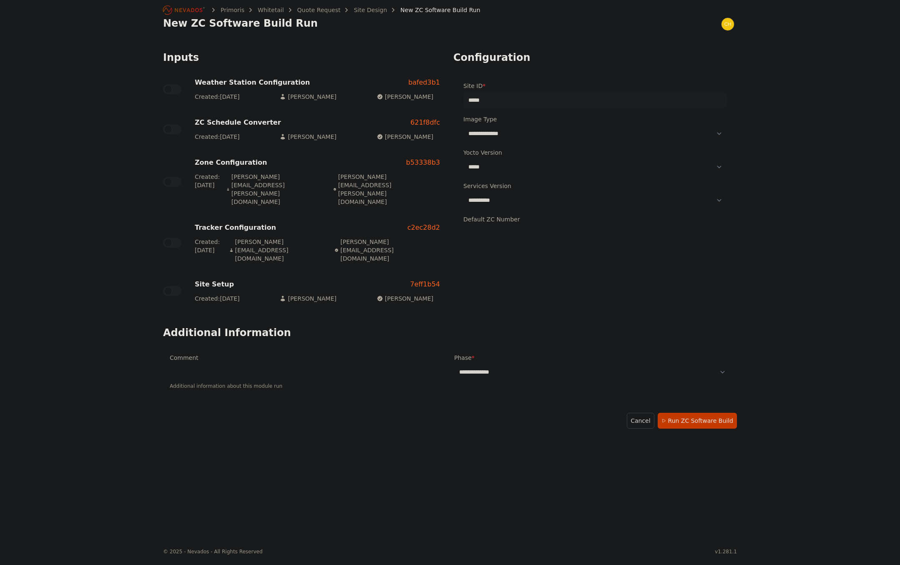
select select "******"
click at [463, 159] on select "***** ****** ****** ******" at bounding box center [595, 166] width 264 height 15
click at [493, 201] on select "**********" at bounding box center [595, 200] width 264 height 15
click at [498, 364] on select "**********" at bounding box center [592, 371] width 276 height 15
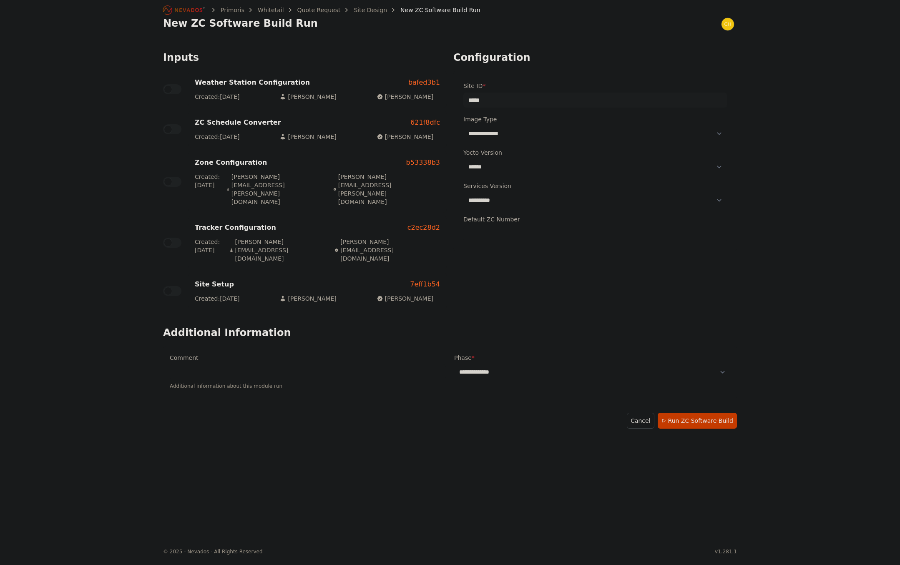
select select "*****"
click at [454, 364] on select "**********" at bounding box center [592, 371] width 276 height 15
click at [703, 413] on button "Run ZC Software Build" at bounding box center [697, 421] width 79 height 16
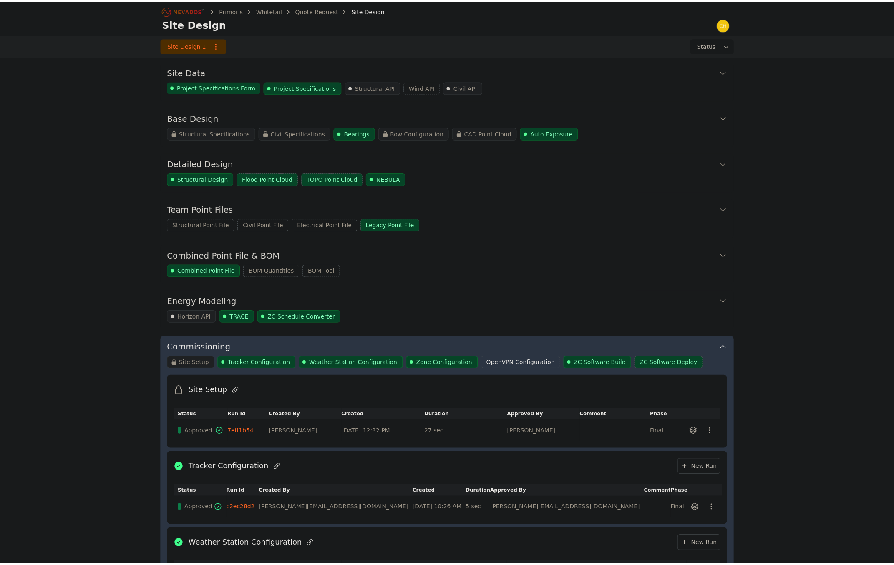
scroll to position [445, 0]
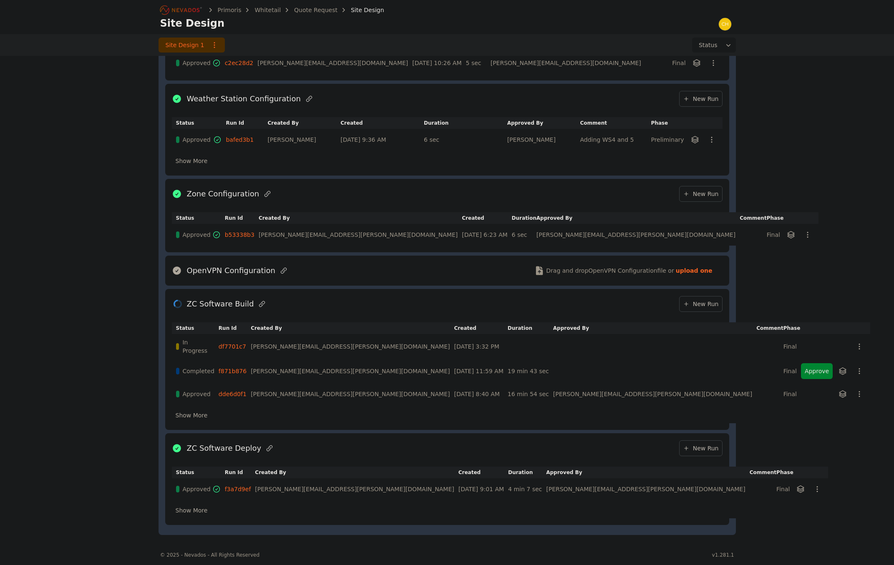
click at [9, 411] on div "Primoris Whitetail Quote Request Site Design Site Design Site Design 1 Status S…" at bounding box center [447, 48] width 894 height 987
drag, startPoint x: 100, startPoint y: 140, endPoint x: 145, endPoint y: 93, distance: 64.9
click at [101, 138] on div "Primoris Whitetail Quote Request Site Design Site Design Site Design 1 Status S…" at bounding box center [447, 48] width 894 height 987
click at [852, 372] on button "button" at bounding box center [858, 370] width 13 height 13
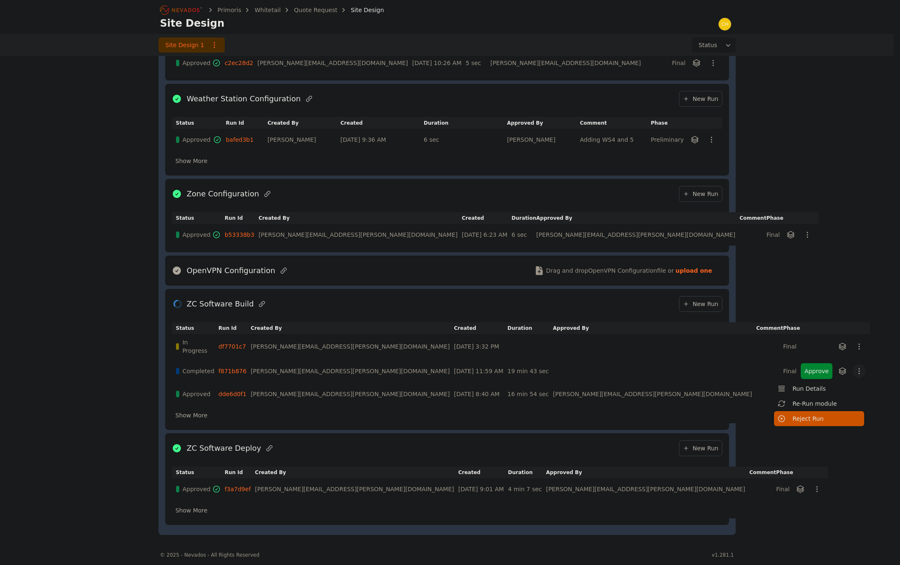
click at [774, 412] on button "Reject Run" at bounding box center [819, 418] width 90 height 15
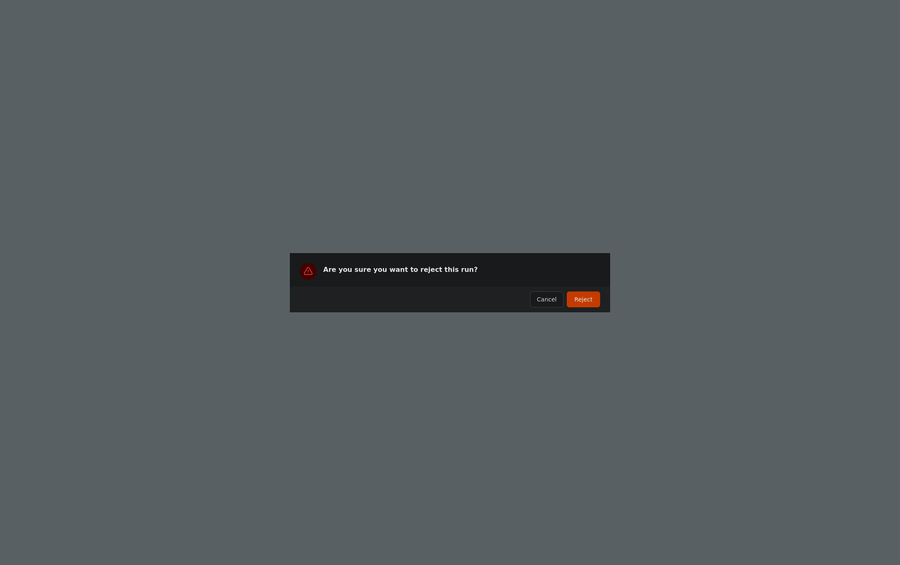
click at [584, 309] on div "Reject Cancel" at bounding box center [450, 299] width 320 height 26
click at [589, 301] on button "Reject" at bounding box center [583, 299] width 33 height 16
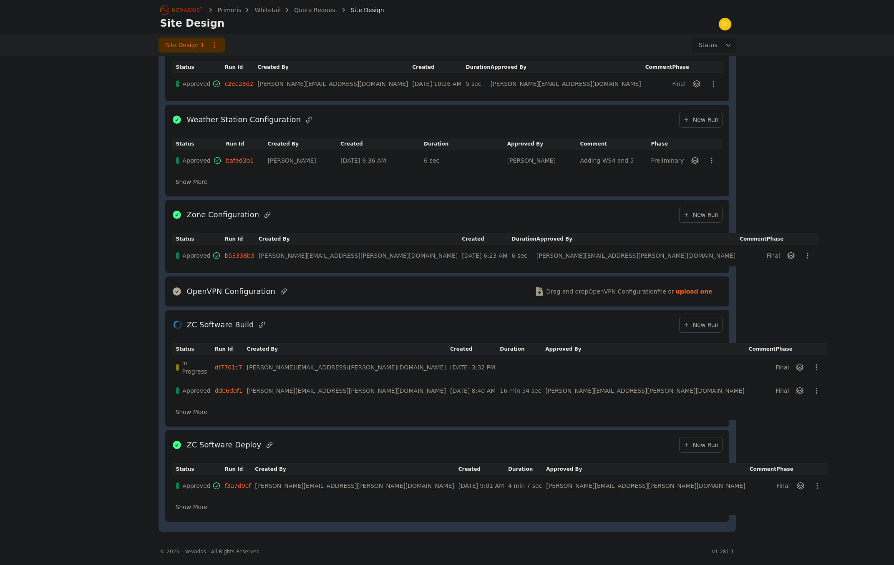
scroll to position [421, 0]
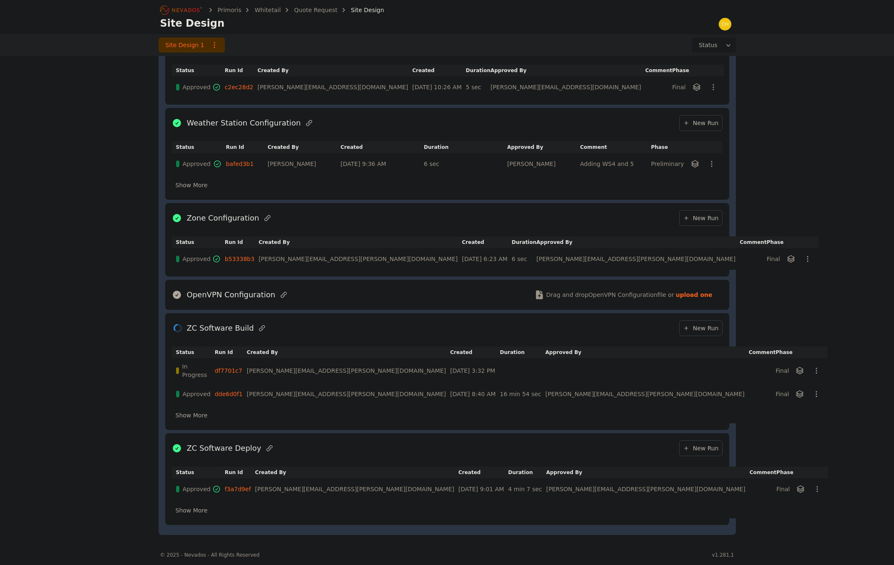
click at [128, 346] on div "Primoris Whitetail Quote Request Site Design Site Design Site Design 1 Status S…" at bounding box center [447, 60] width 894 height 962
click at [26, 219] on div "Primoris Whitetail Quote Request Site Design Site Design Site Design 1 Status S…" at bounding box center [447, 60] width 894 height 962
click at [242, 367] on link "df7701c7" at bounding box center [229, 370] width 28 height 7
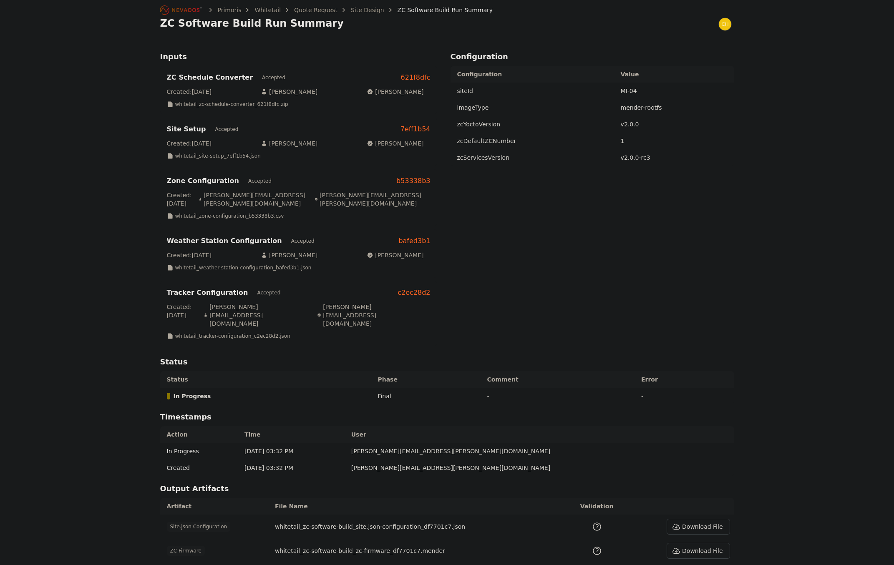
scroll to position [42, 0]
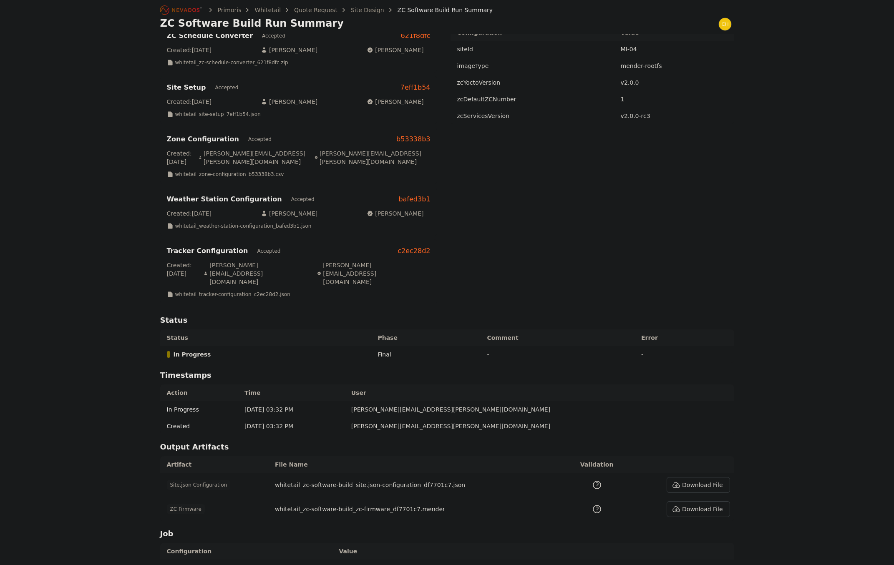
drag, startPoint x: 101, startPoint y: 68, endPoint x: 105, endPoint y: 96, distance: 27.8
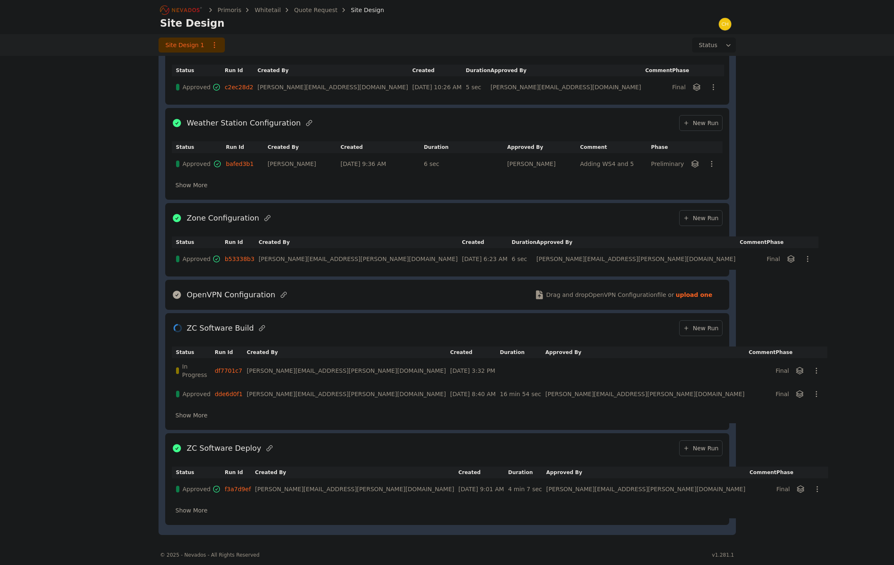
click at [239, 369] on link "df7701c7" at bounding box center [229, 370] width 28 height 7
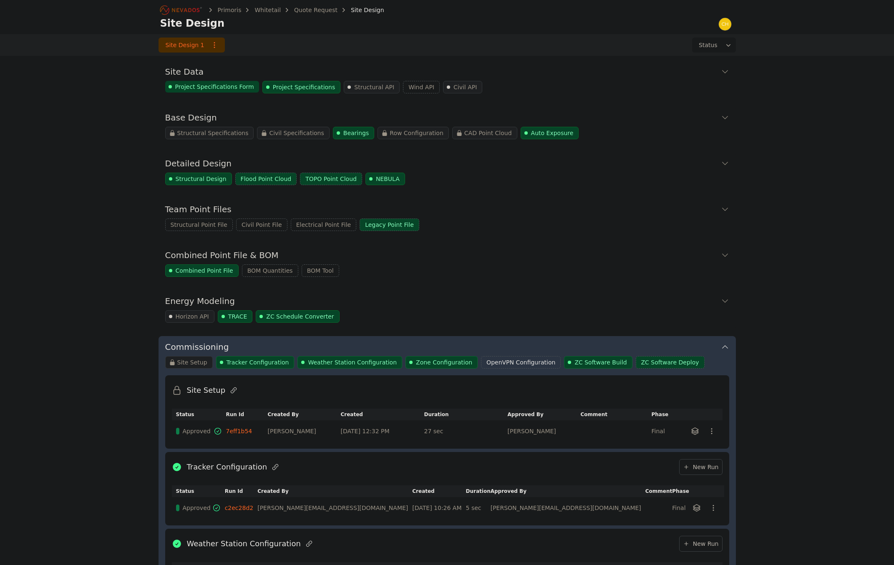
scroll to position [421, 0]
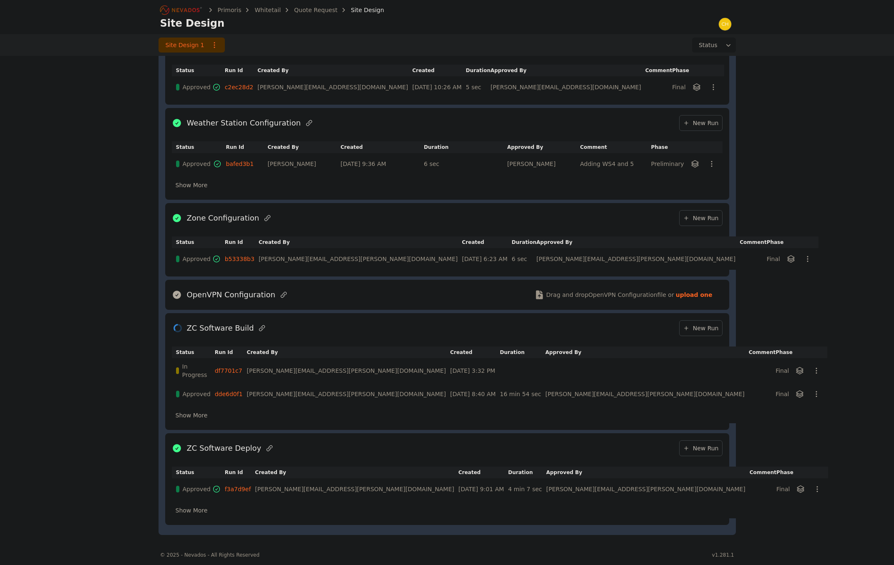
click at [93, 105] on div "Primoris Whitetail Quote Request Site Design Site Design Site Design 1 Status S…" at bounding box center [447, 60] width 894 height 962
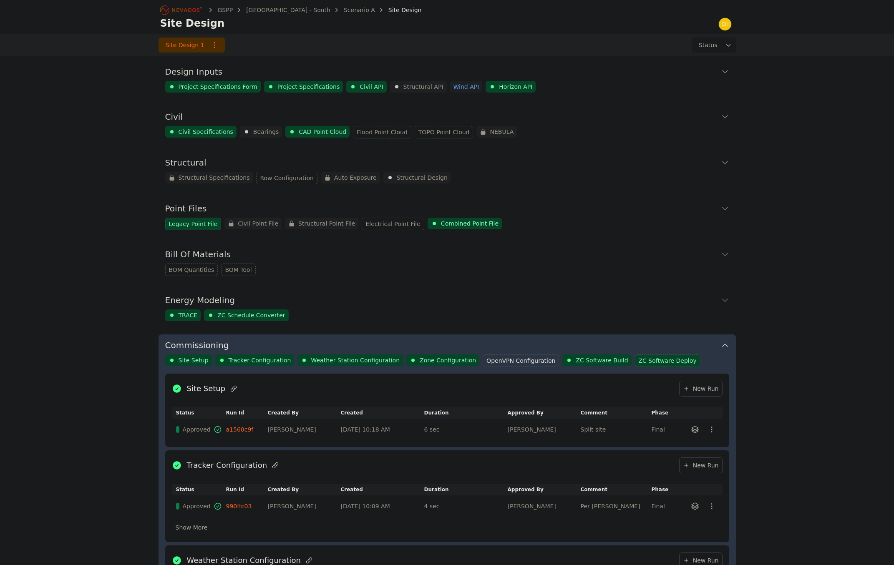
scroll to position [395, 0]
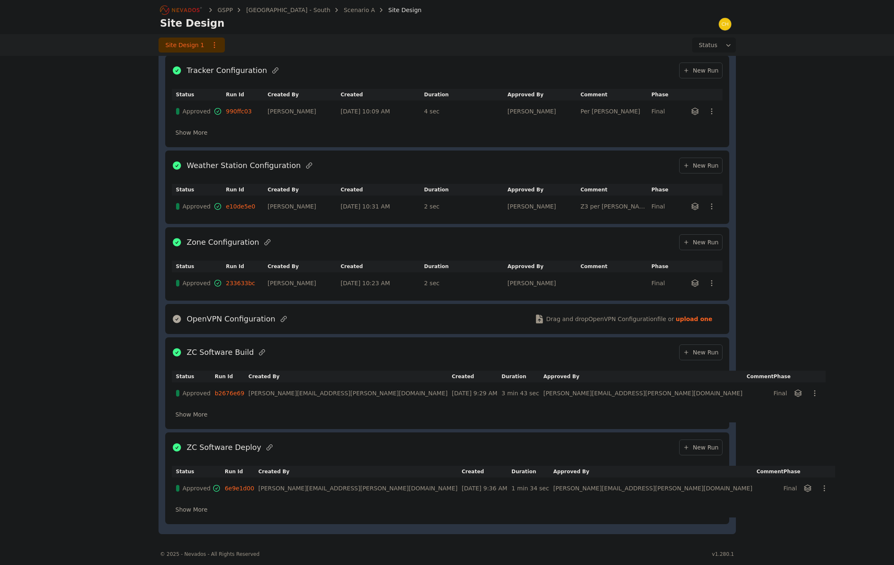
click at [78, 176] on div "[GEOGRAPHIC_DATA] - South Scenario A Site Design Site Design Site Design 1 Stat…" at bounding box center [447, 73] width 894 height 936
click at [92, 411] on div "[GEOGRAPHIC_DATA] - South Scenario A Site Design Site Design Site Design 1 Stat…" at bounding box center [447, 73] width 894 height 936
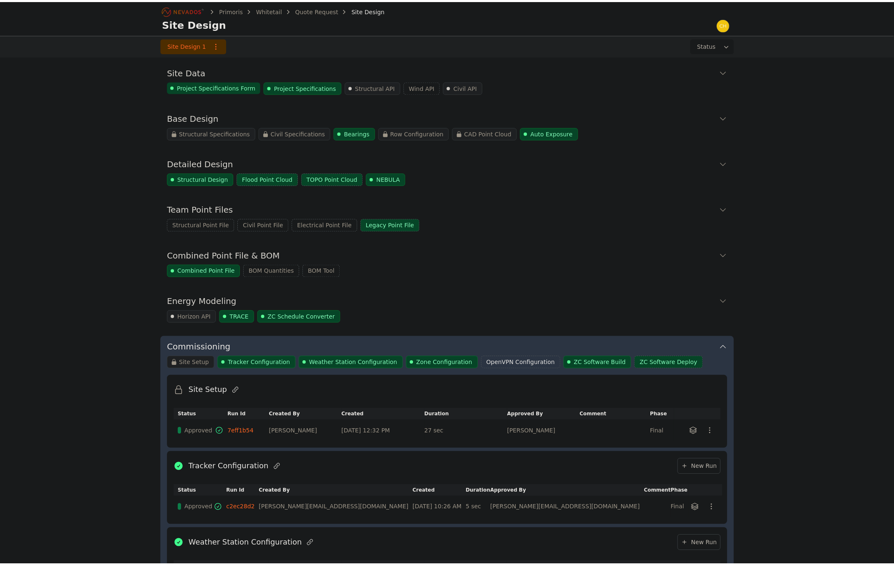
scroll to position [423, 0]
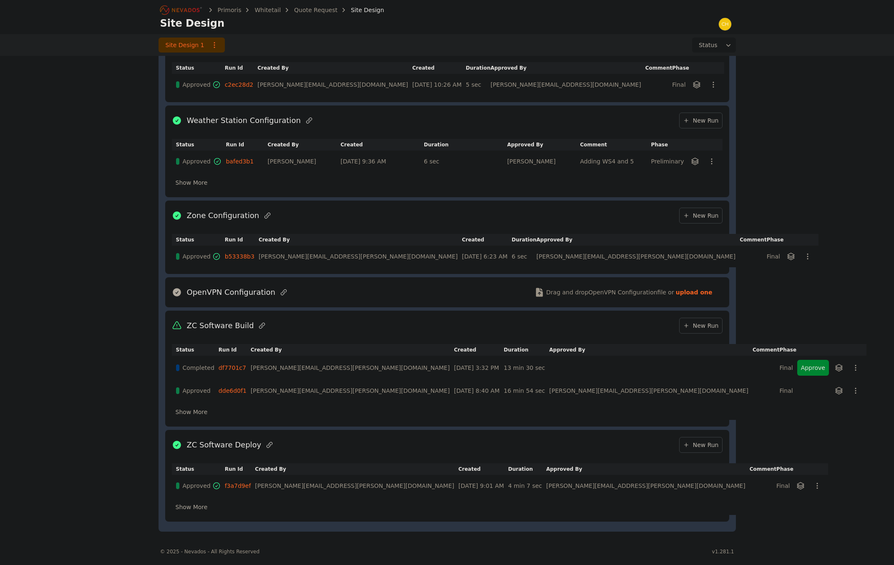
click at [797, 367] on button "Approve" at bounding box center [813, 368] width 32 height 16
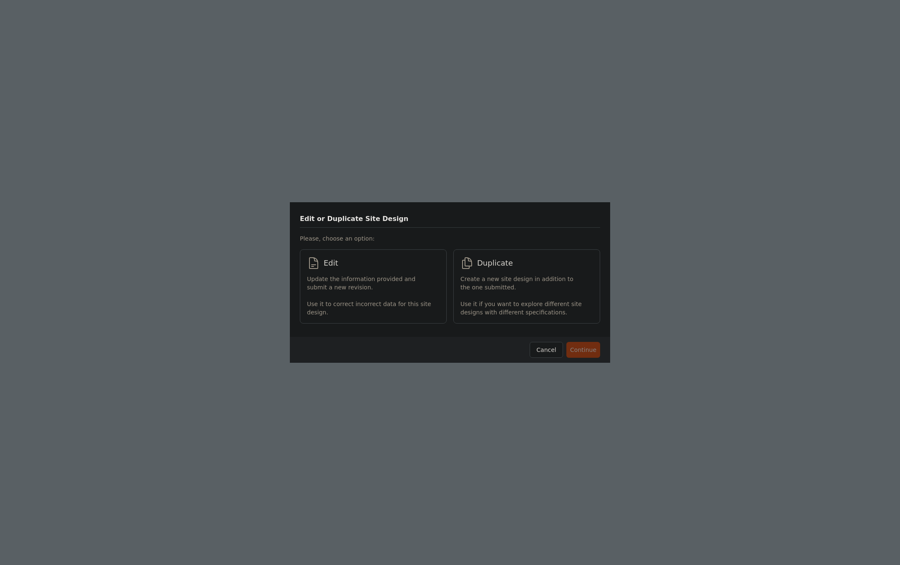
click at [354, 296] on div "Update the information provided and submit a new revision. Use it to correct in…" at bounding box center [369, 296] width 124 height 42
click at [578, 339] on div "Continue Cancel" at bounding box center [450, 350] width 320 height 26
drag, startPoint x: 583, startPoint y: 352, endPoint x: 588, endPoint y: 359, distance: 8.8
click at [584, 352] on button "Continue" at bounding box center [583, 350] width 34 height 16
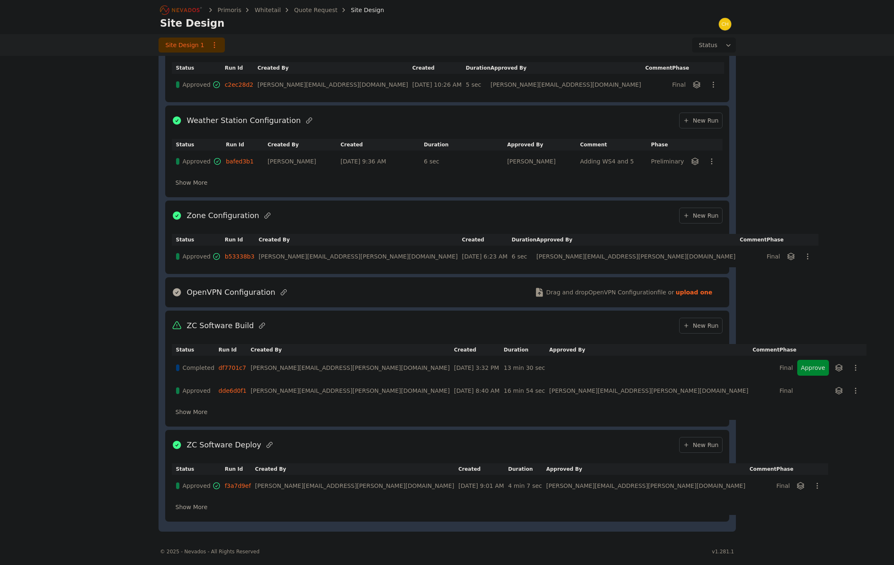
scroll to position [399, 0]
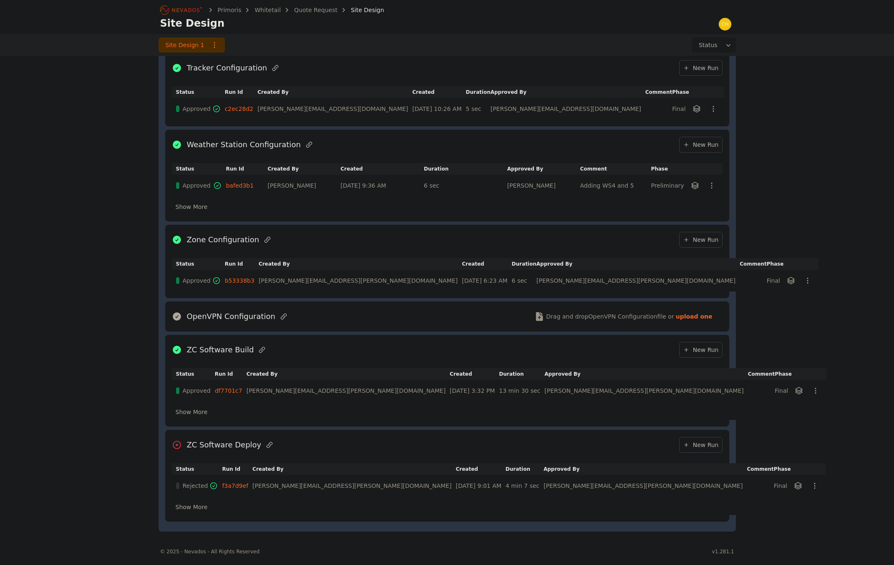
click at [689, 445] on icon at bounding box center [686, 445] width 7 height 7
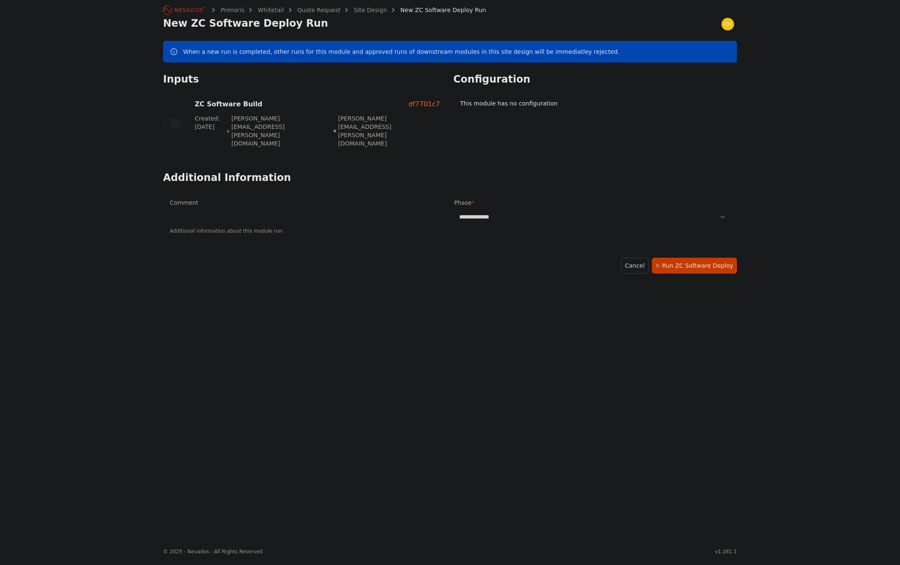
click at [529, 198] on label "Phase *" at bounding box center [592, 203] width 276 height 10
click at [529, 209] on select "**********" at bounding box center [592, 216] width 276 height 15
click at [505, 209] on select "**********" at bounding box center [592, 216] width 276 height 15
select select "*****"
click at [454, 209] on select "**********" at bounding box center [592, 216] width 276 height 15
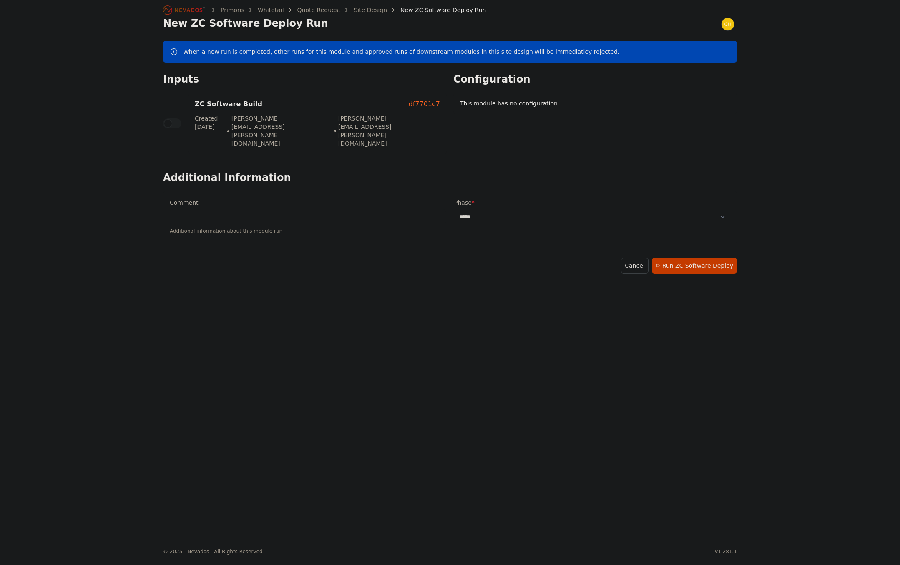
click at [698, 258] on button "Run ZC Software Deploy" at bounding box center [694, 266] width 85 height 16
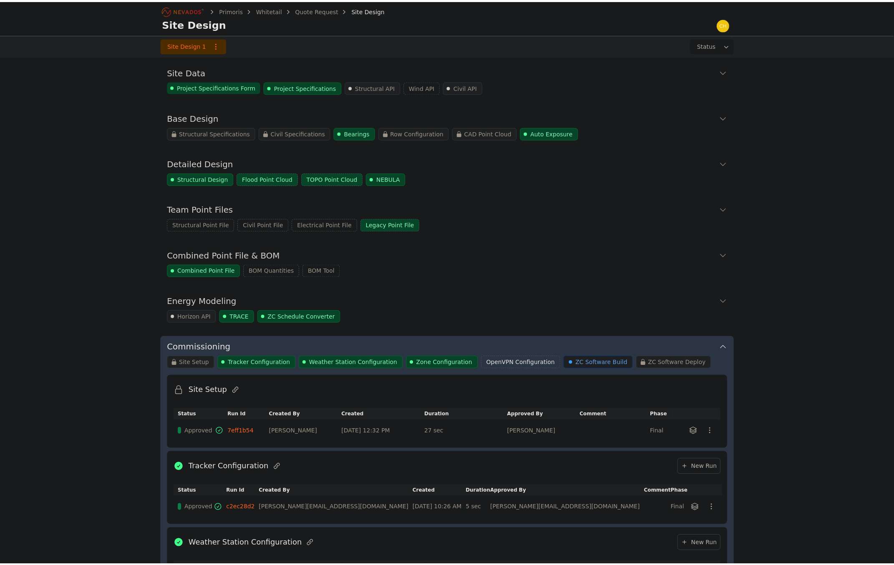
scroll to position [402, 0]
